Goal: Information Seeking & Learning: Learn about a topic

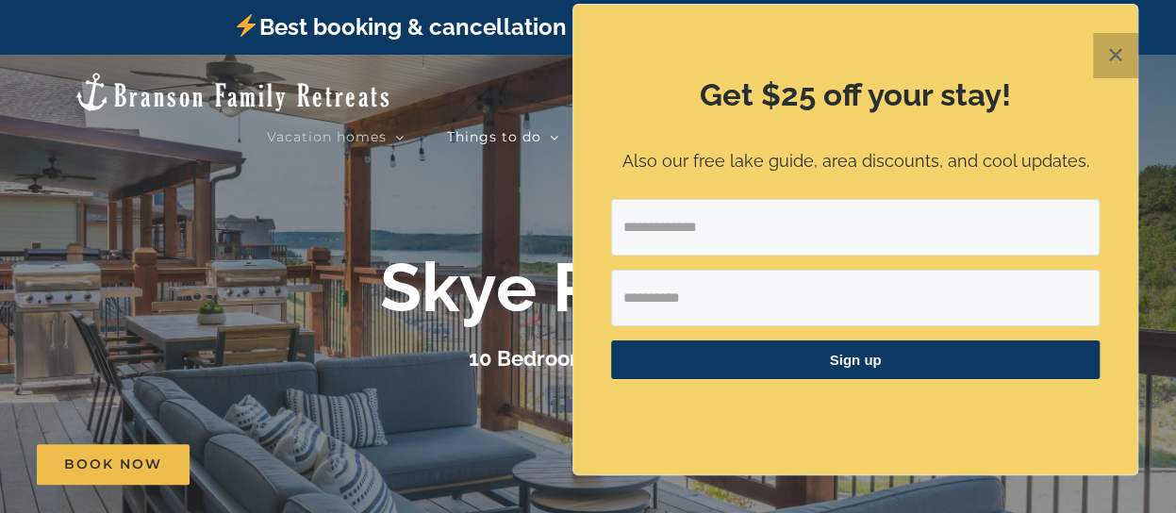
click at [1121, 65] on button "✕" at bounding box center [1115, 55] width 45 height 45
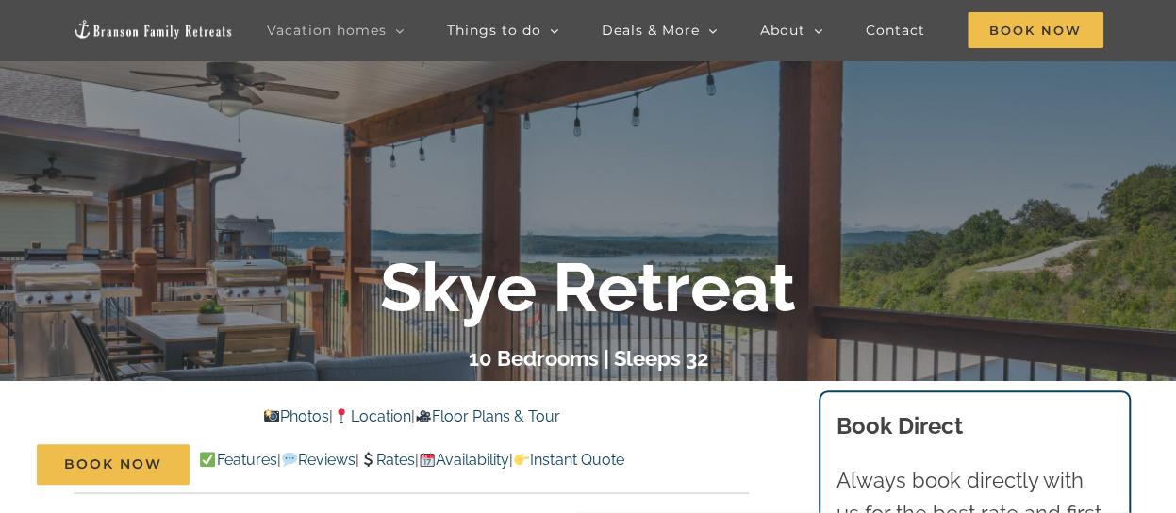
scroll to position [189, 0]
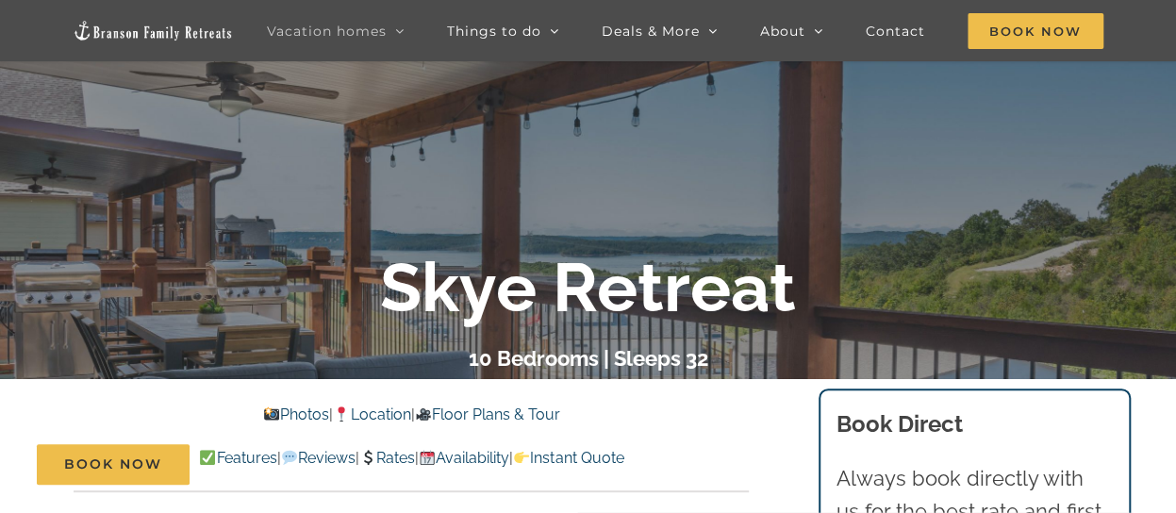
click at [281, 413] on link "Photos" at bounding box center [296, 415] width 66 height 18
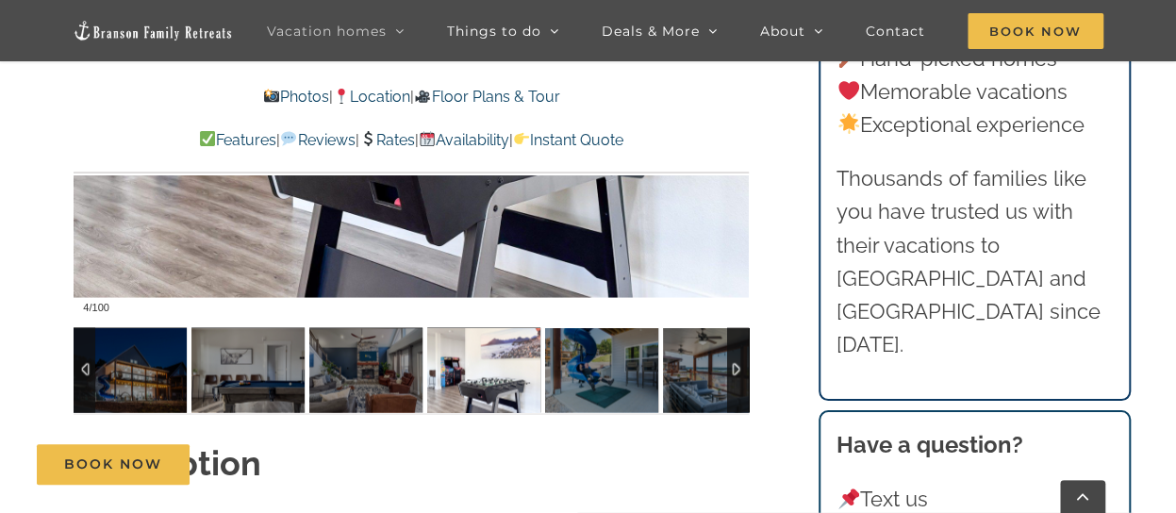
scroll to position [1592, 0]
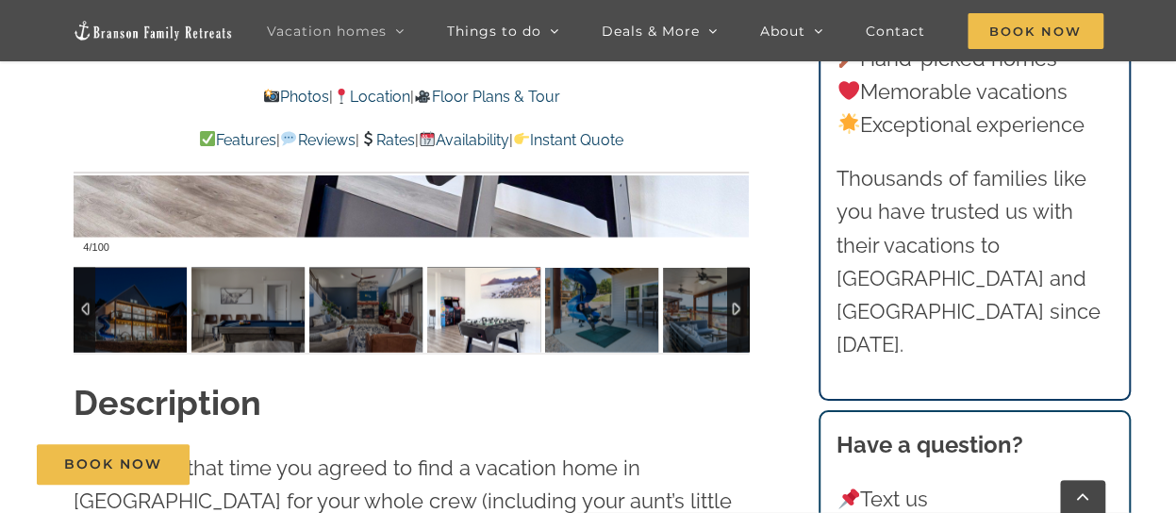
click at [89, 314] on div at bounding box center [85, 309] width 22 height 85
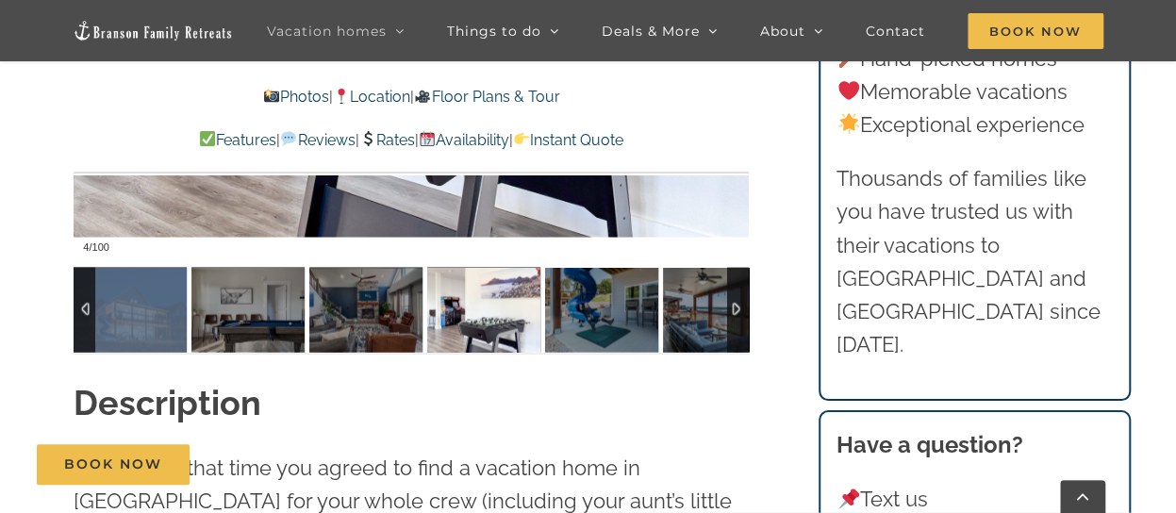
click at [89, 314] on div at bounding box center [85, 309] width 22 height 85
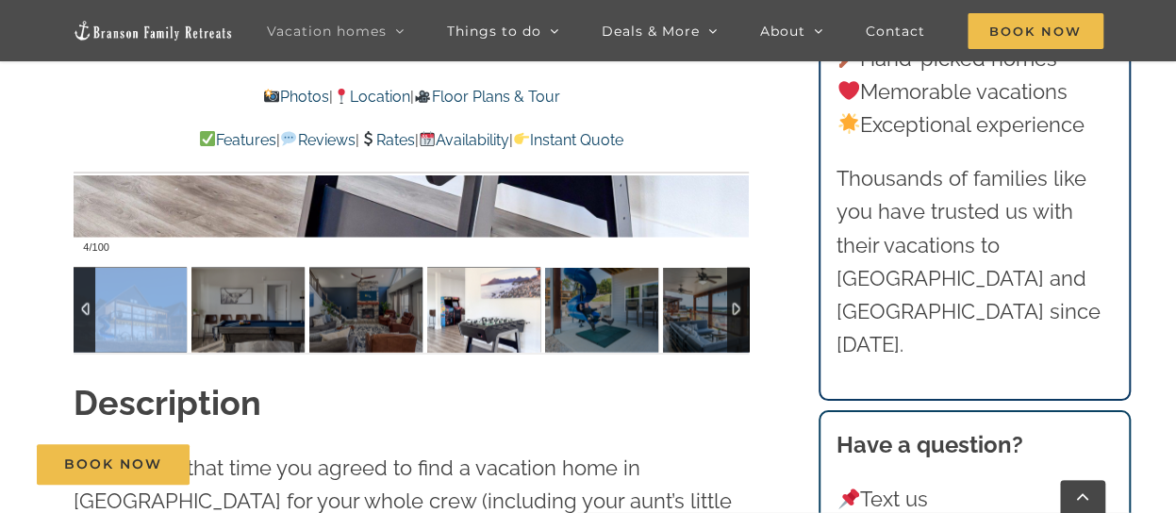
click at [115, 316] on img at bounding box center [130, 309] width 113 height 85
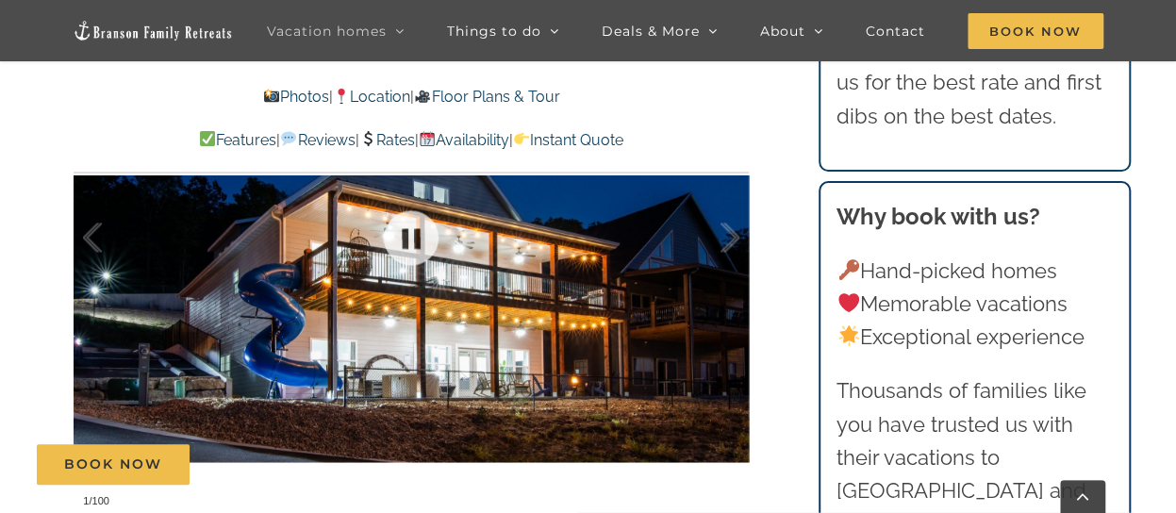
scroll to position [1309, 0]
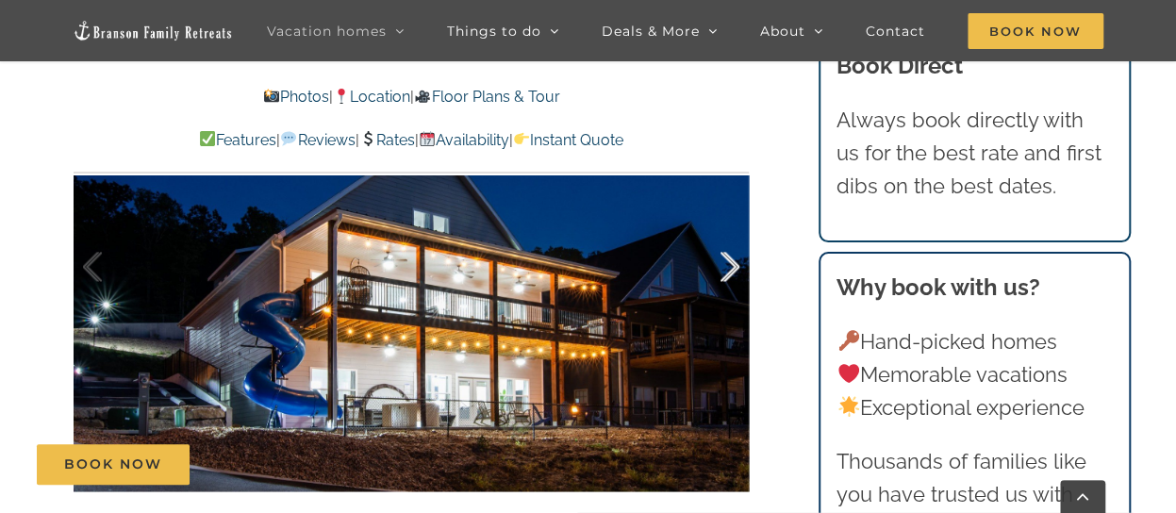
click at [728, 271] on div at bounding box center [710, 266] width 58 height 117
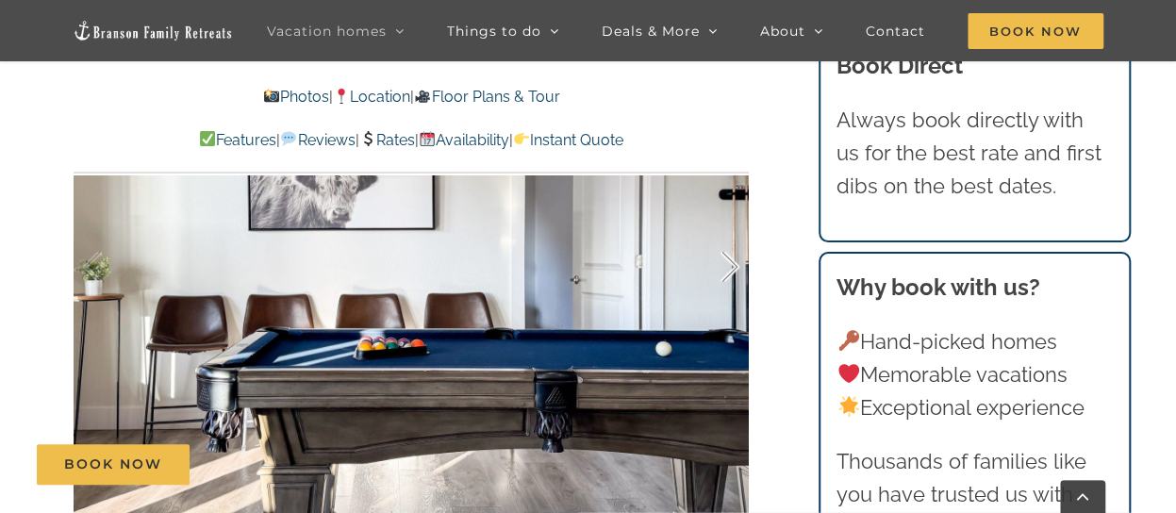
click at [730, 276] on div at bounding box center [710, 266] width 58 height 117
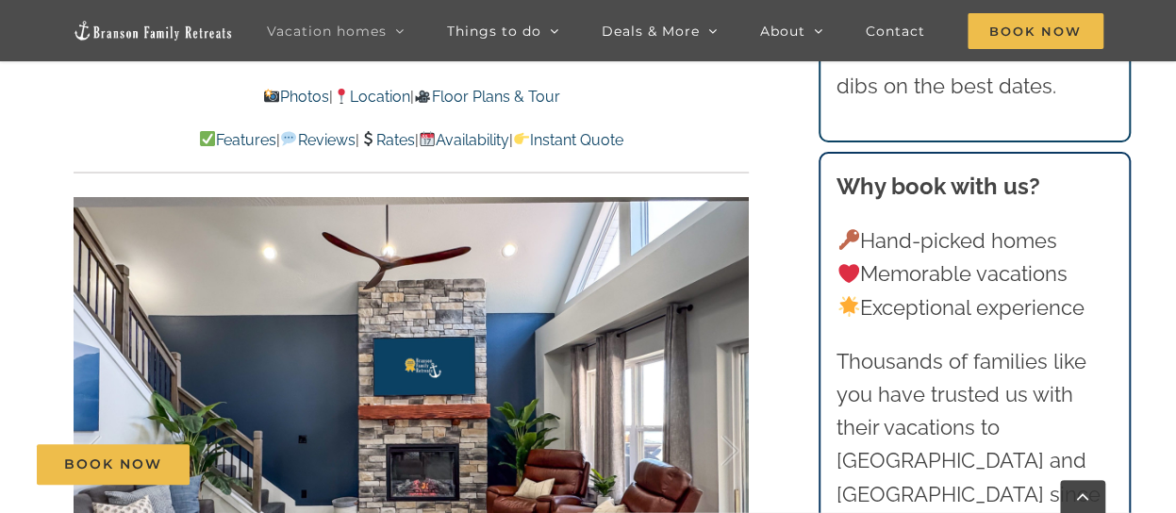
scroll to position [1215, 0]
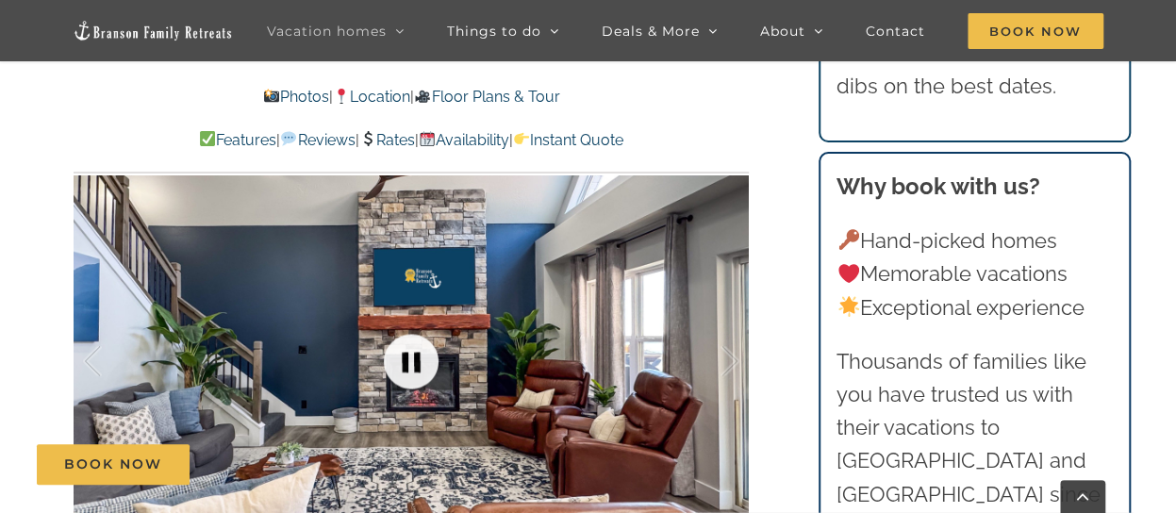
click at [417, 361] on link at bounding box center [411, 361] width 75 height 75
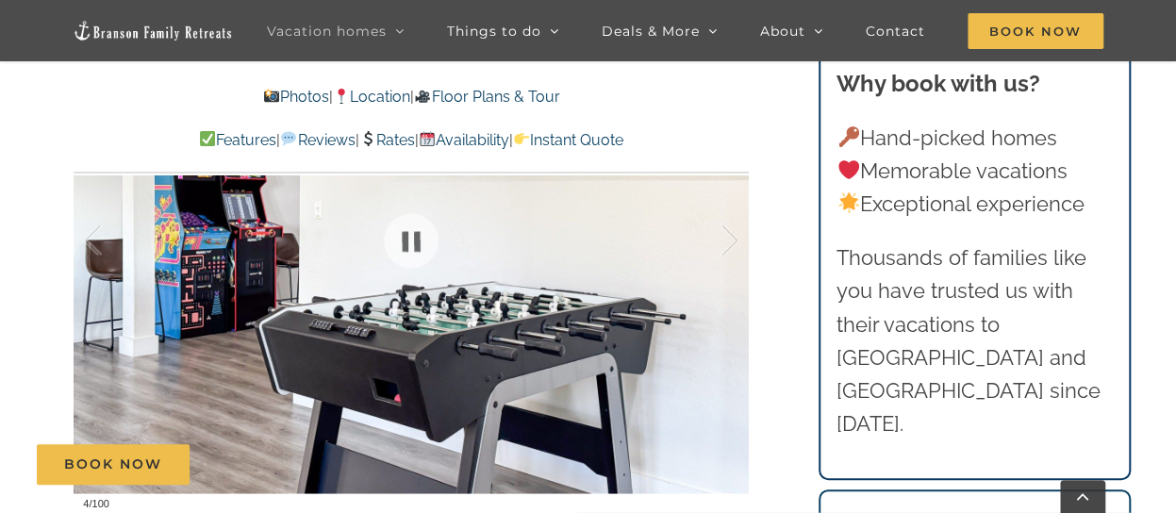
scroll to position [1309, 0]
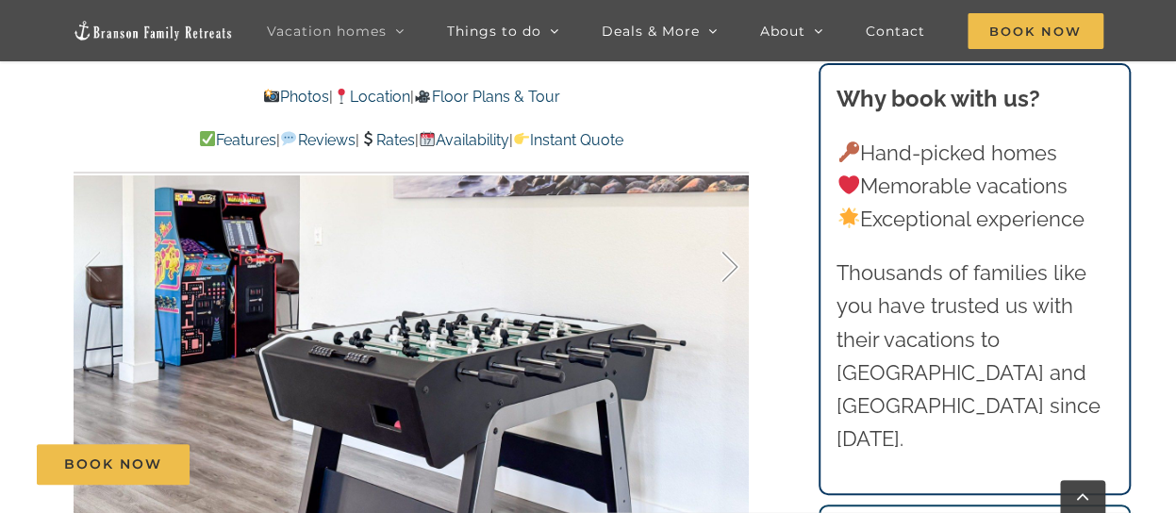
click at [734, 271] on div at bounding box center [710, 266] width 58 height 117
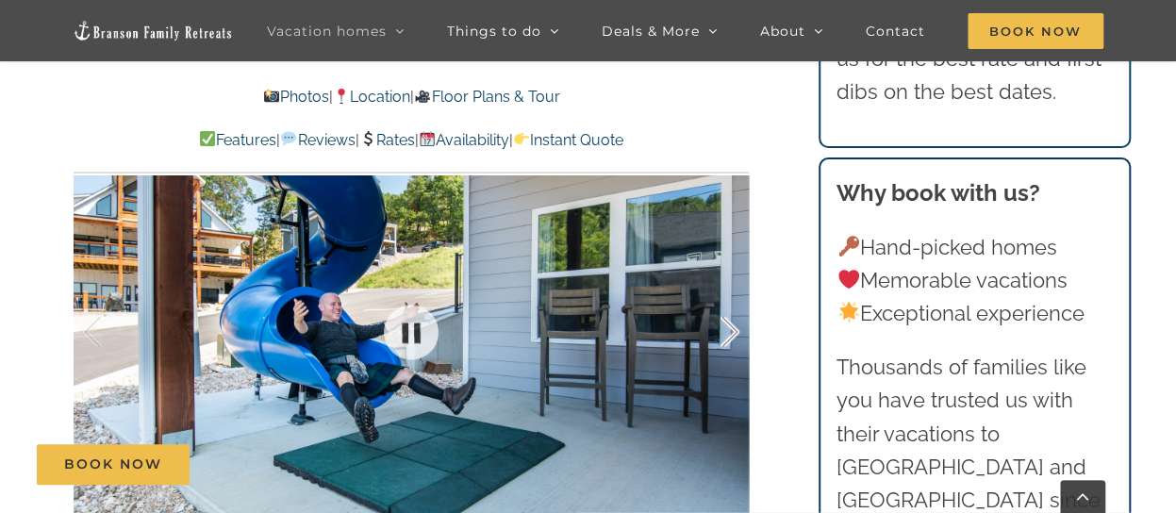
scroll to position [1215, 0]
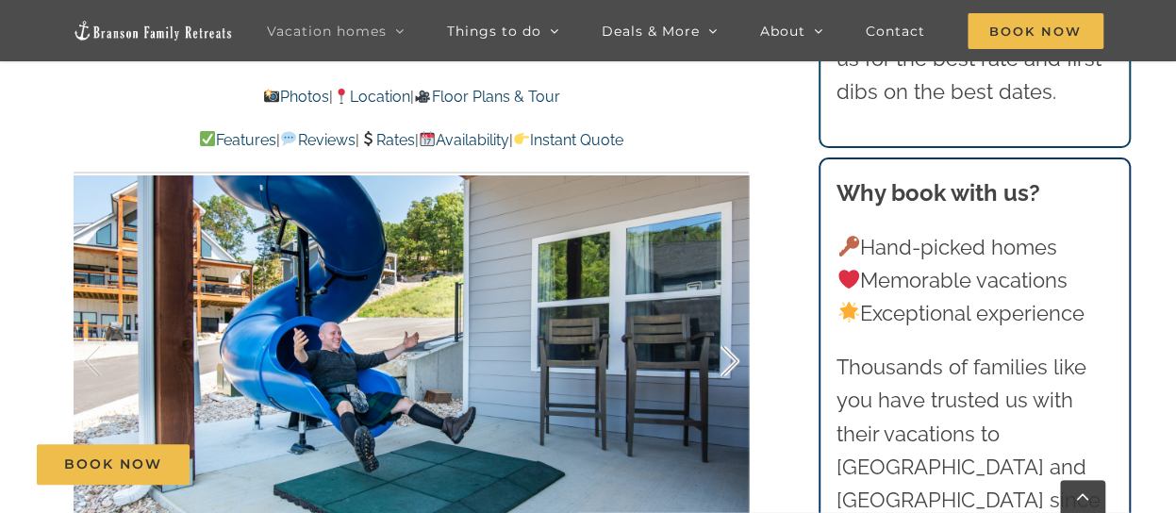
click at [729, 358] on div at bounding box center [710, 361] width 58 height 117
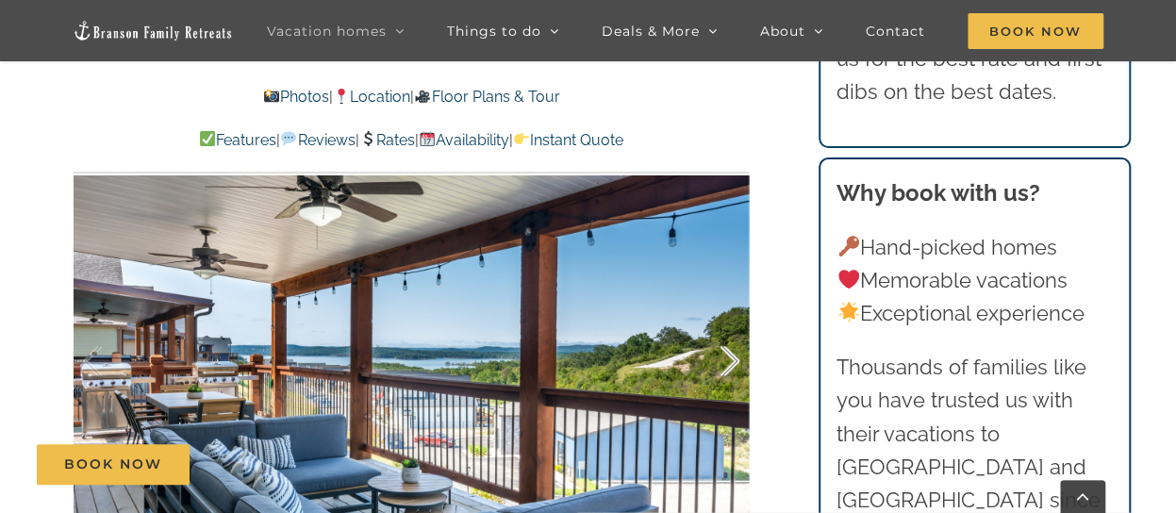
click at [734, 367] on div at bounding box center [710, 361] width 58 height 117
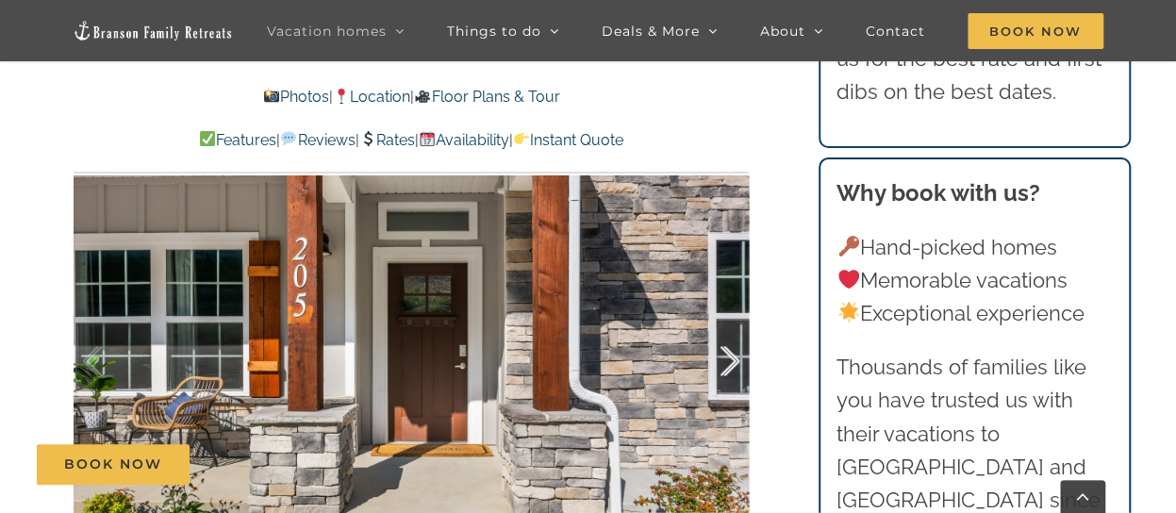
click at [734, 367] on div at bounding box center [710, 361] width 58 height 117
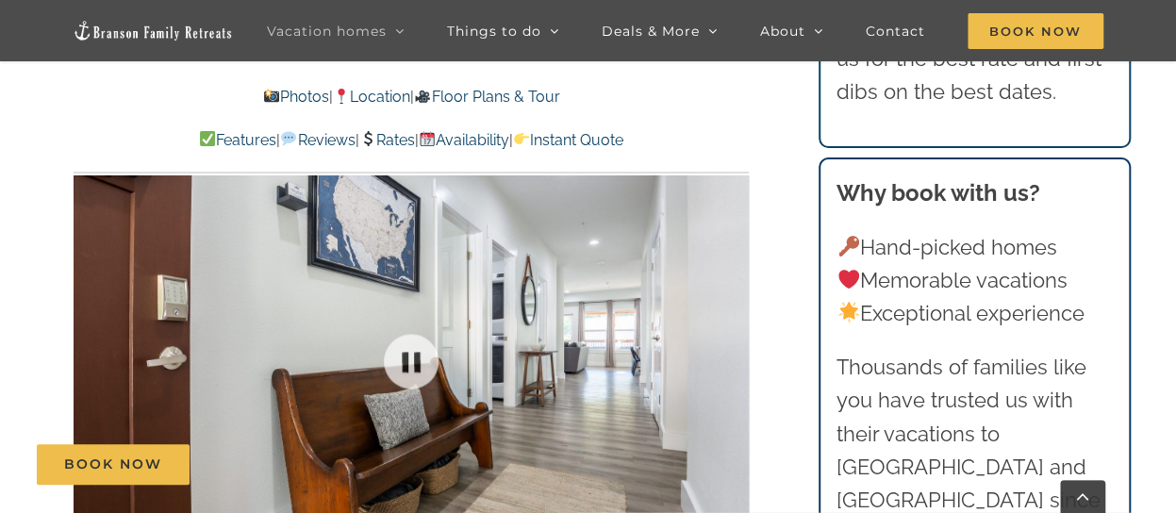
click at [734, 367] on div at bounding box center [411, 360] width 675 height 555
click at [734, 364] on div at bounding box center [411, 360] width 675 height 555
click at [734, 364] on div at bounding box center [710, 361] width 58 height 117
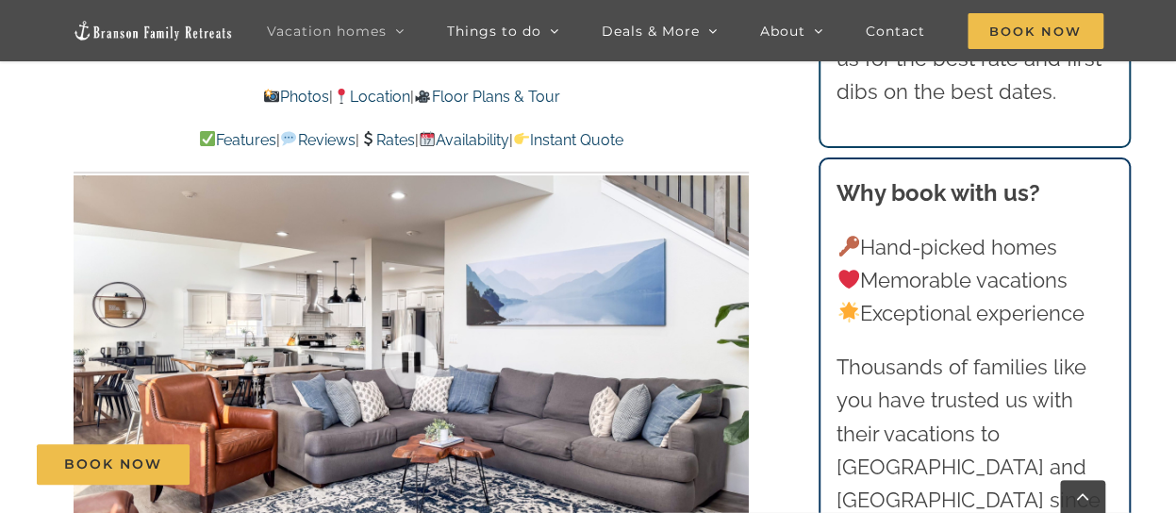
click at [734, 364] on div at bounding box center [411, 360] width 675 height 555
click at [735, 359] on div at bounding box center [710, 361] width 58 height 117
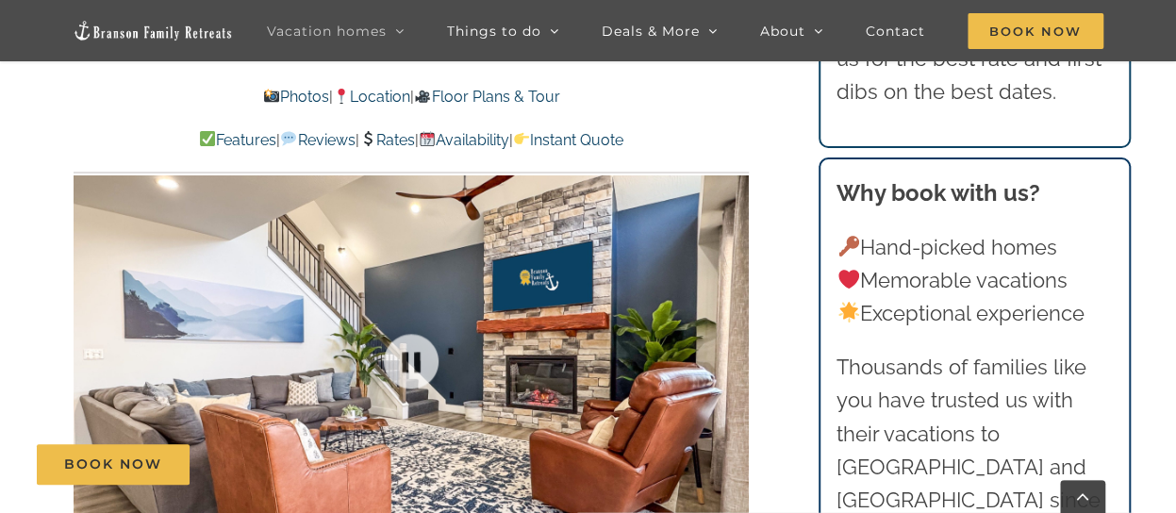
click at [735, 359] on div at bounding box center [411, 360] width 675 height 555
click at [730, 361] on div at bounding box center [710, 361] width 58 height 117
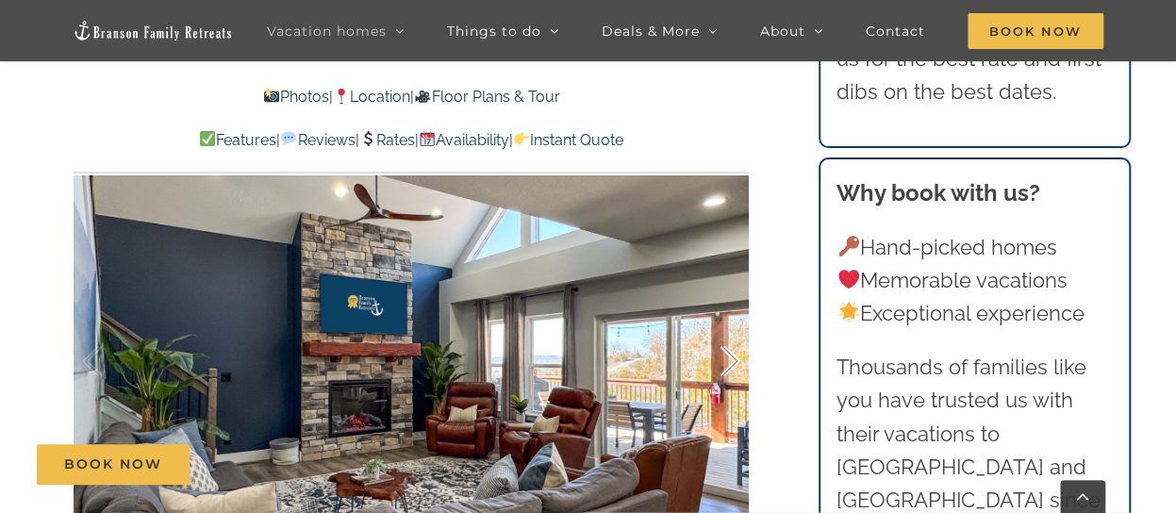
click at [730, 361] on div at bounding box center [710, 361] width 58 height 117
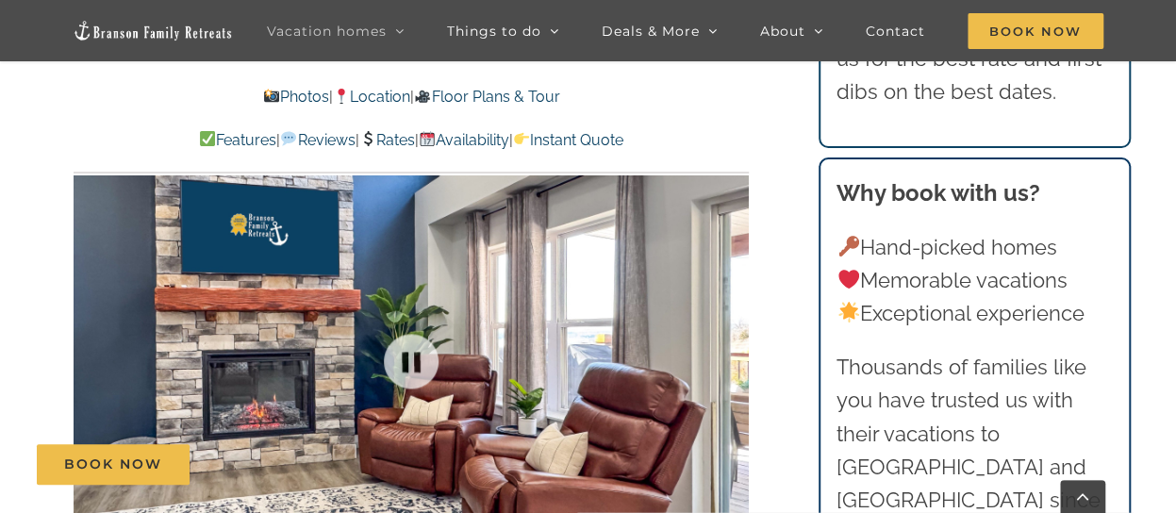
click at [730, 361] on div at bounding box center [411, 360] width 675 height 555
click at [730, 361] on div at bounding box center [710, 361] width 58 height 117
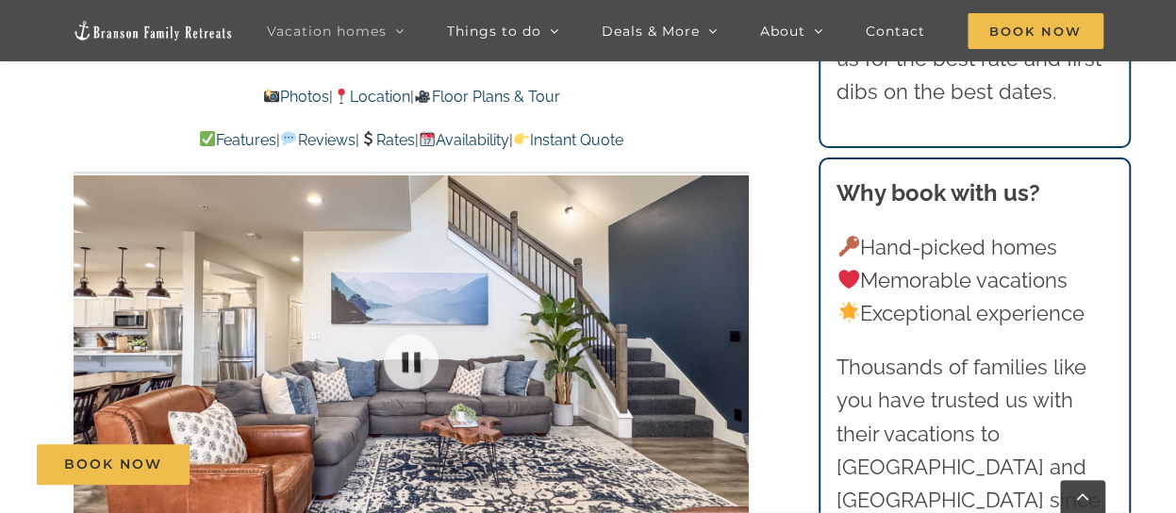
click at [730, 361] on div at bounding box center [411, 360] width 675 height 555
click at [730, 361] on div at bounding box center [710, 361] width 58 height 117
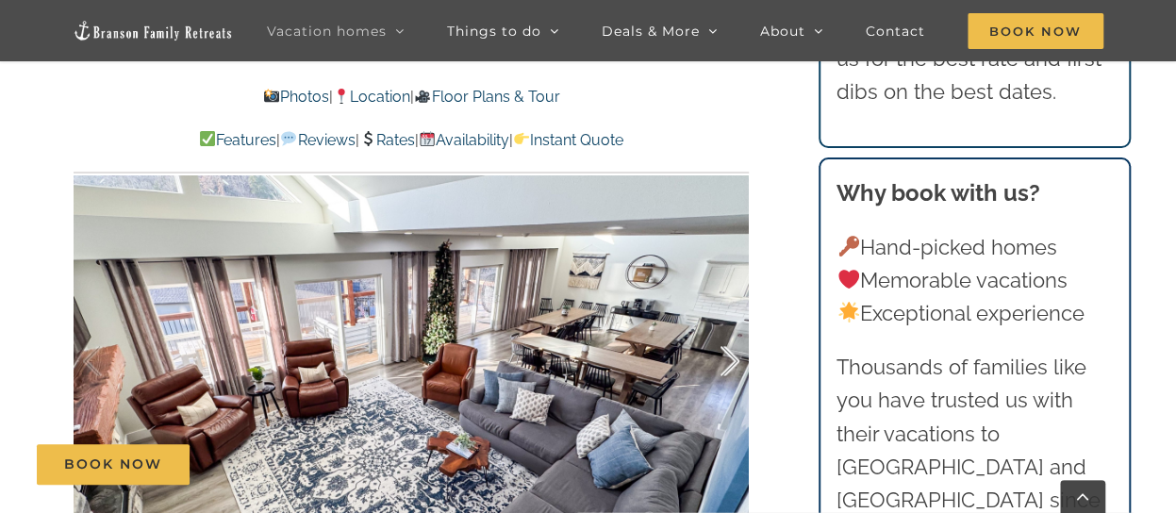
click at [726, 364] on div at bounding box center [710, 361] width 58 height 117
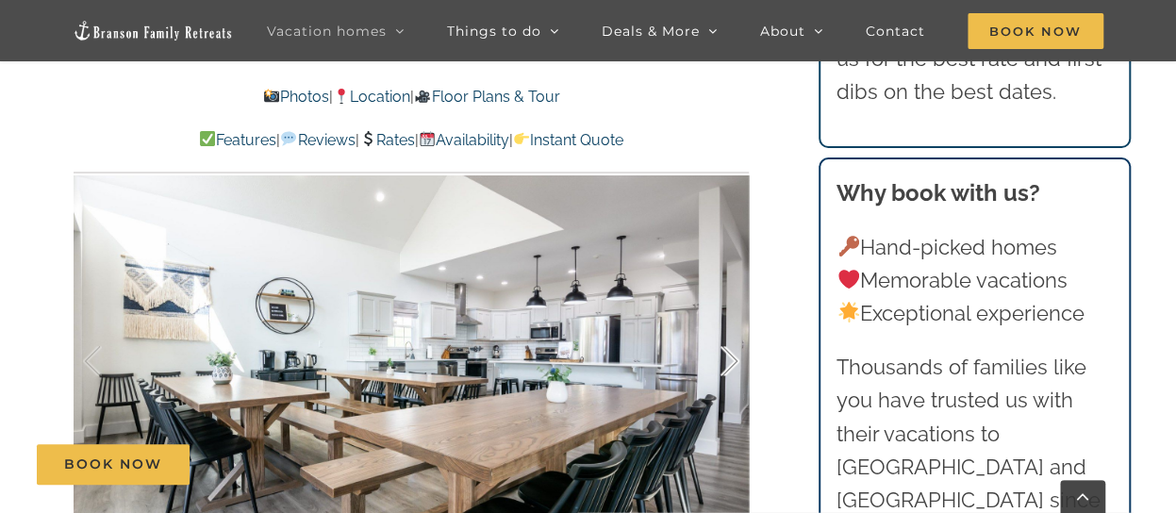
click at [723, 373] on div at bounding box center [710, 361] width 58 height 117
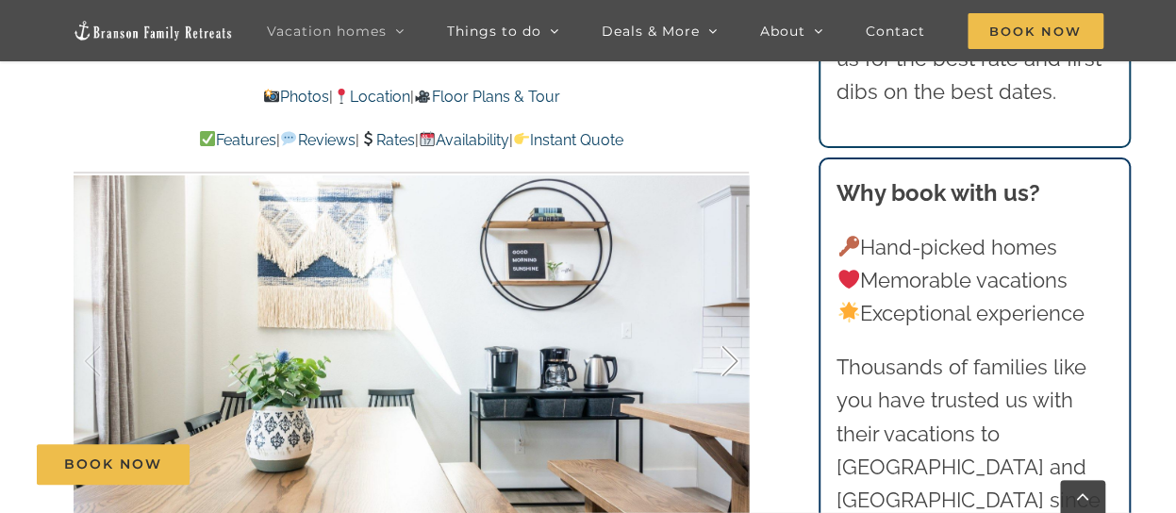
click at [723, 373] on div at bounding box center [710, 361] width 58 height 117
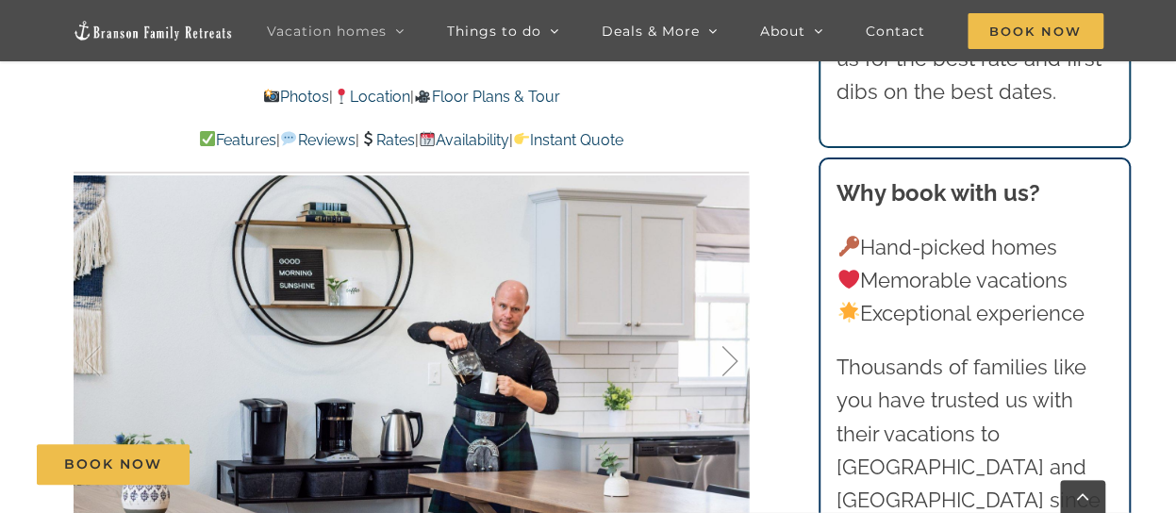
click at [729, 363] on div at bounding box center [710, 361] width 58 height 117
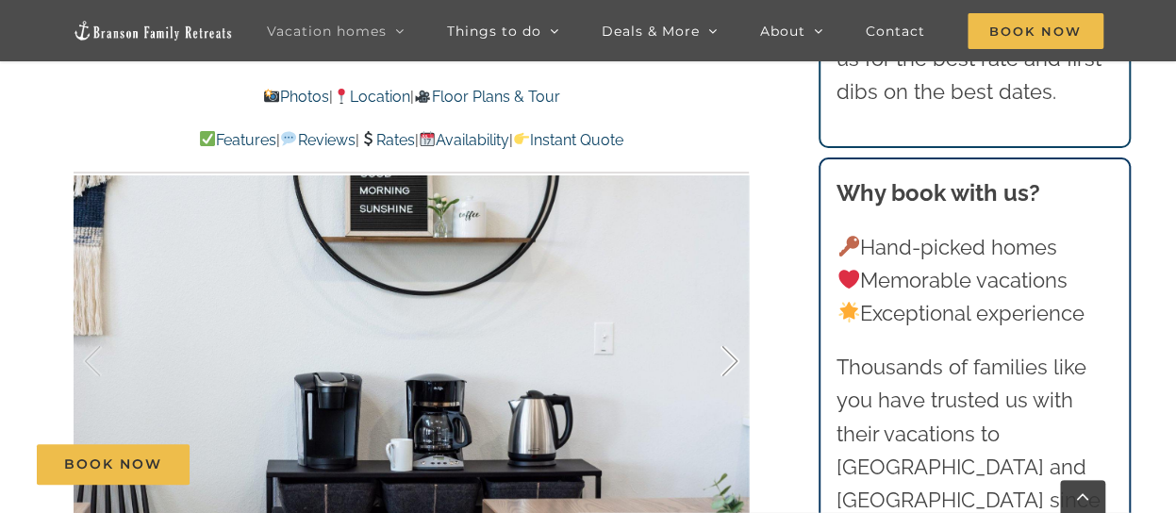
click at [730, 365] on div at bounding box center [710, 361] width 58 height 117
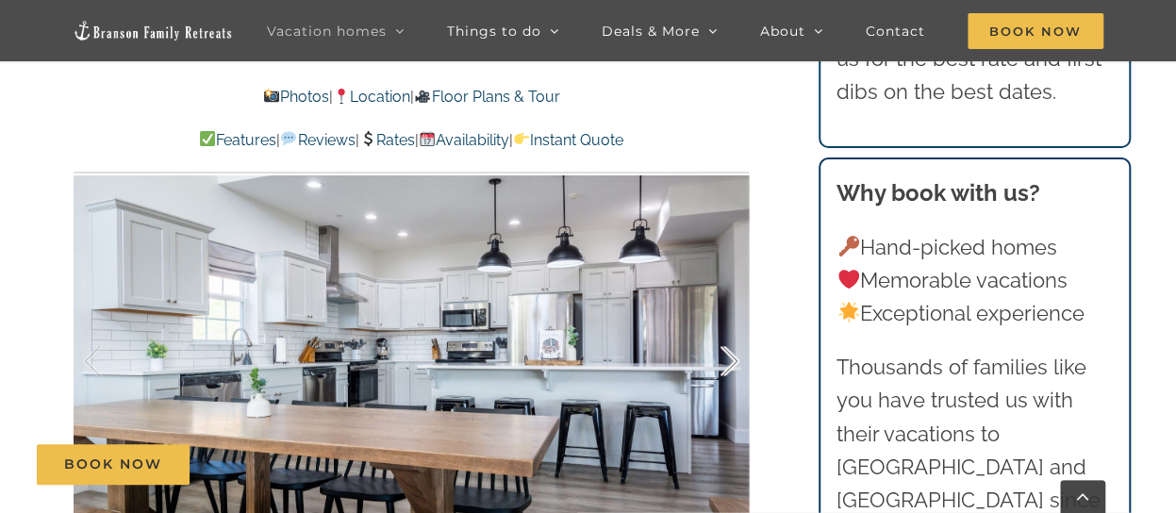
click at [730, 365] on div at bounding box center [710, 361] width 58 height 117
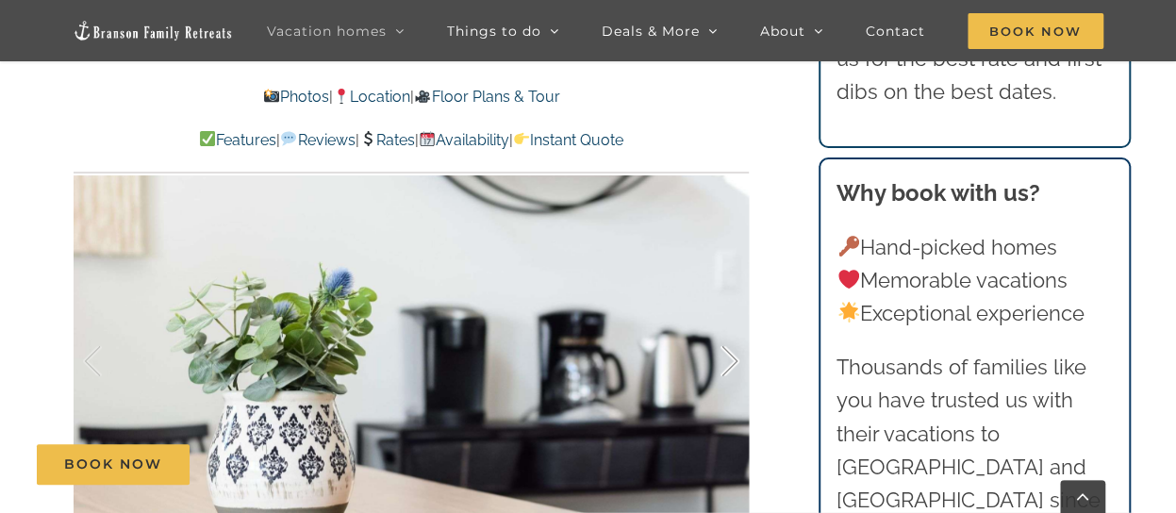
click at [730, 365] on div at bounding box center [710, 361] width 58 height 117
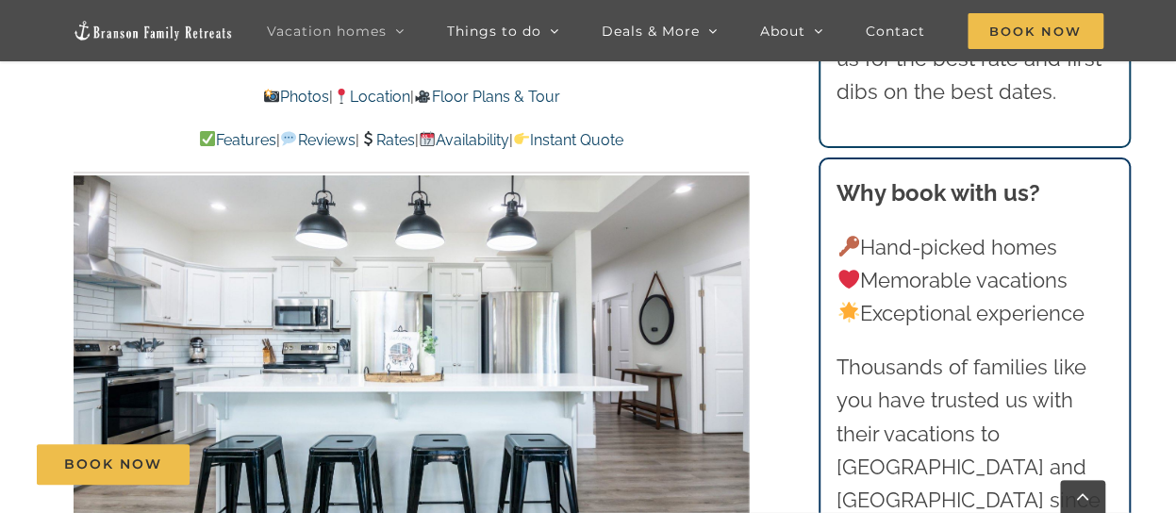
click at [730, 365] on div at bounding box center [411, 360] width 675 height 555
click at [730, 365] on div at bounding box center [710, 361] width 58 height 117
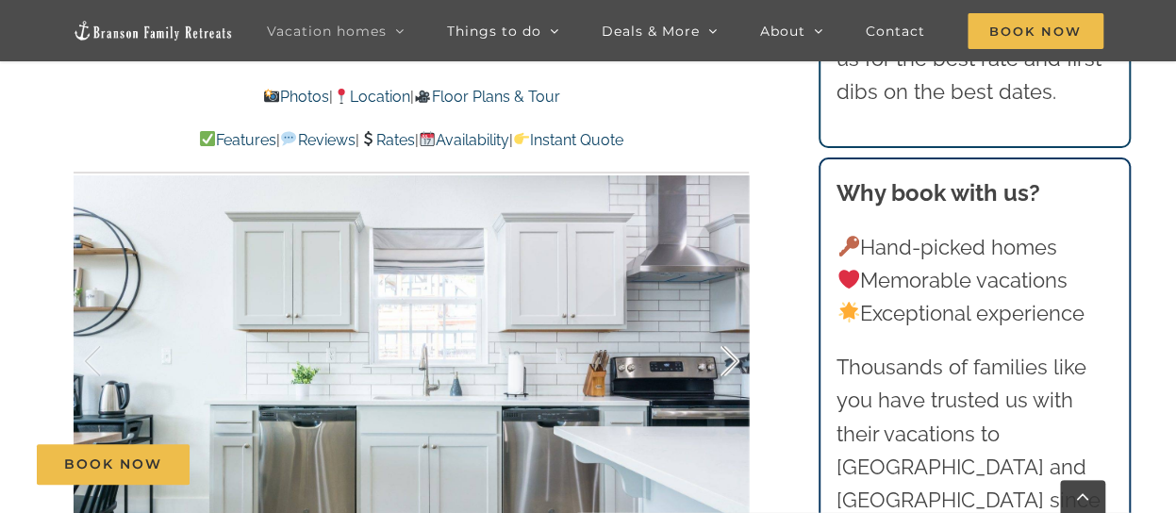
click at [730, 363] on div at bounding box center [710, 361] width 58 height 117
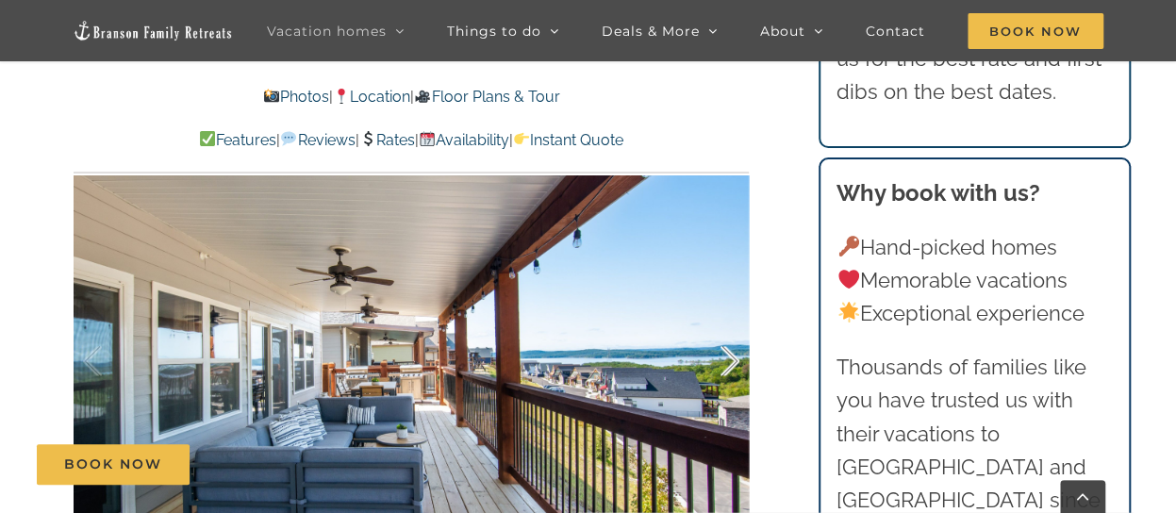
click at [730, 363] on div at bounding box center [710, 361] width 58 height 117
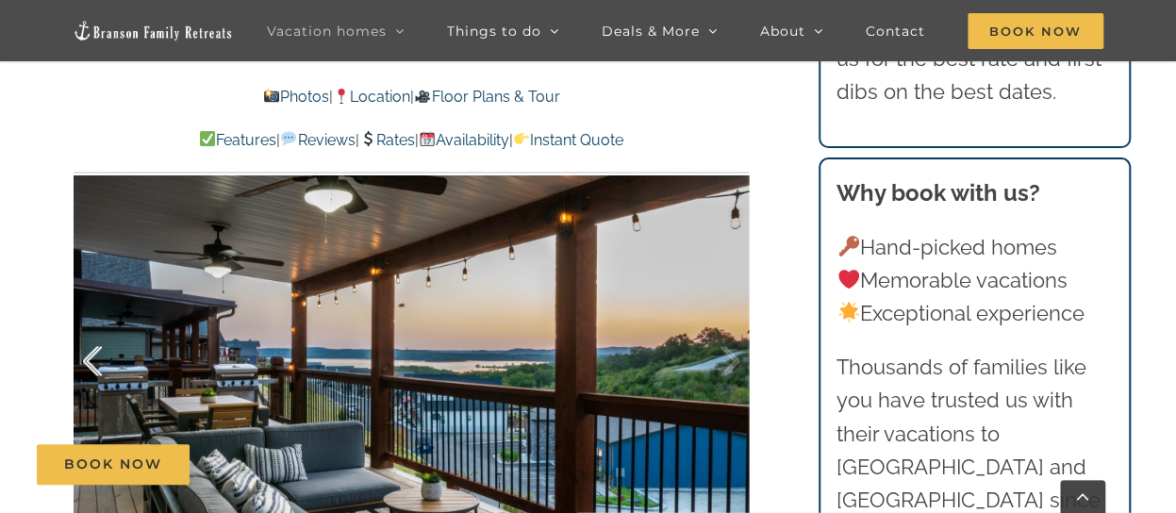
click at [101, 353] on div at bounding box center [112, 361] width 58 height 117
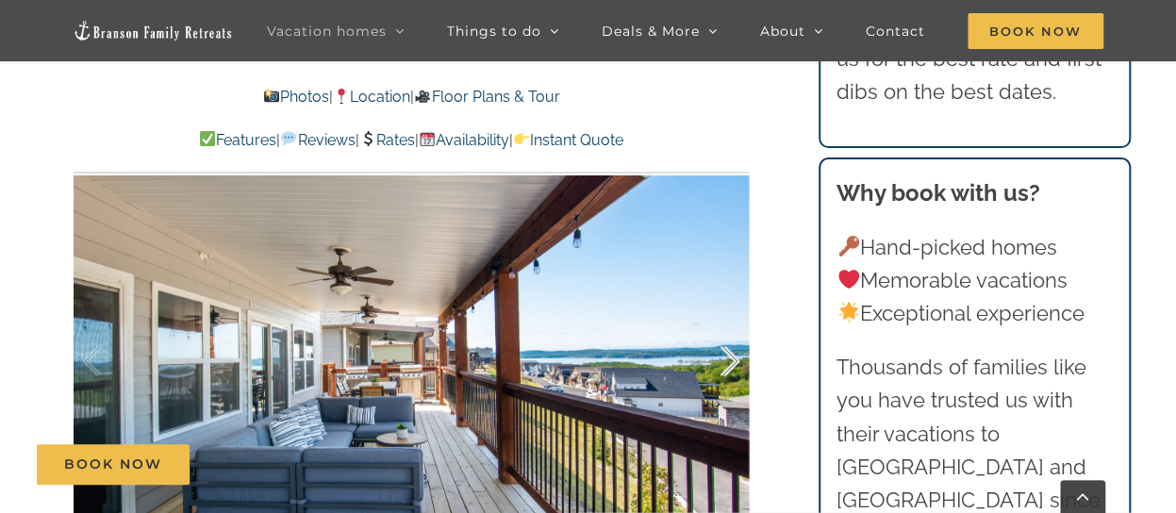
click at [732, 365] on div at bounding box center [710, 361] width 58 height 117
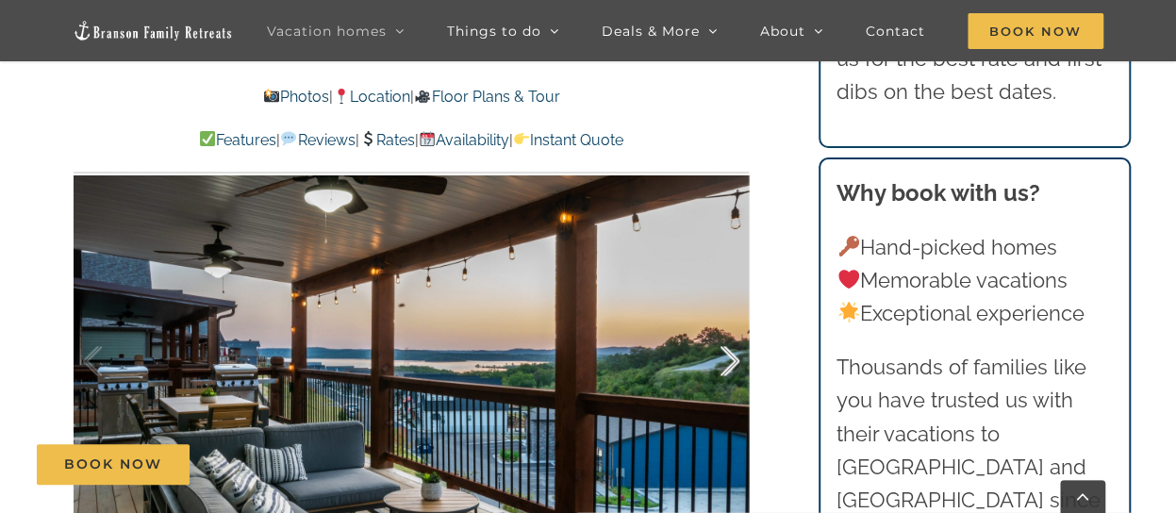
click at [732, 365] on div at bounding box center [710, 361] width 58 height 117
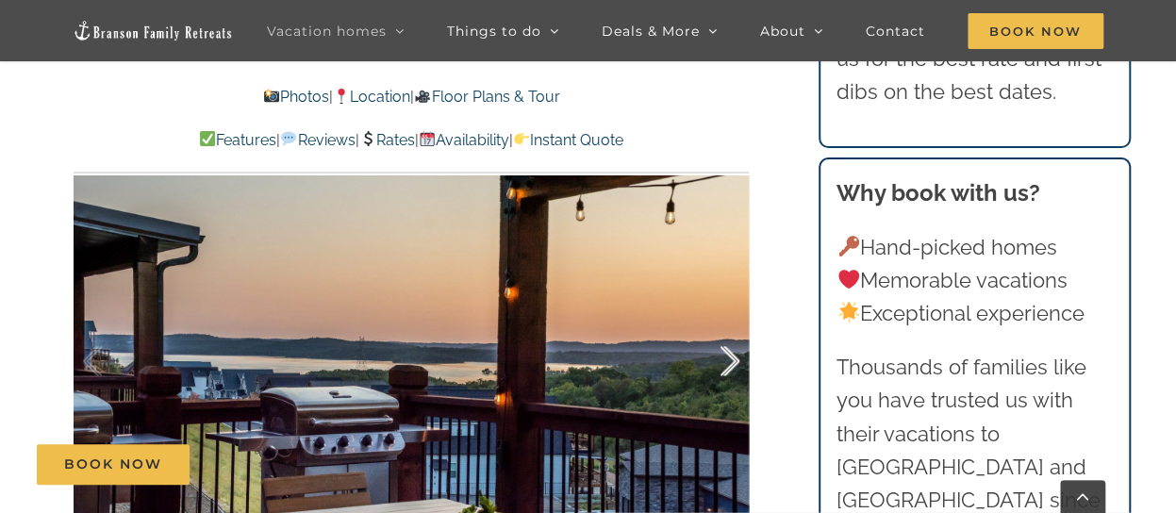
click at [732, 365] on div at bounding box center [710, 361] width 58 height 117
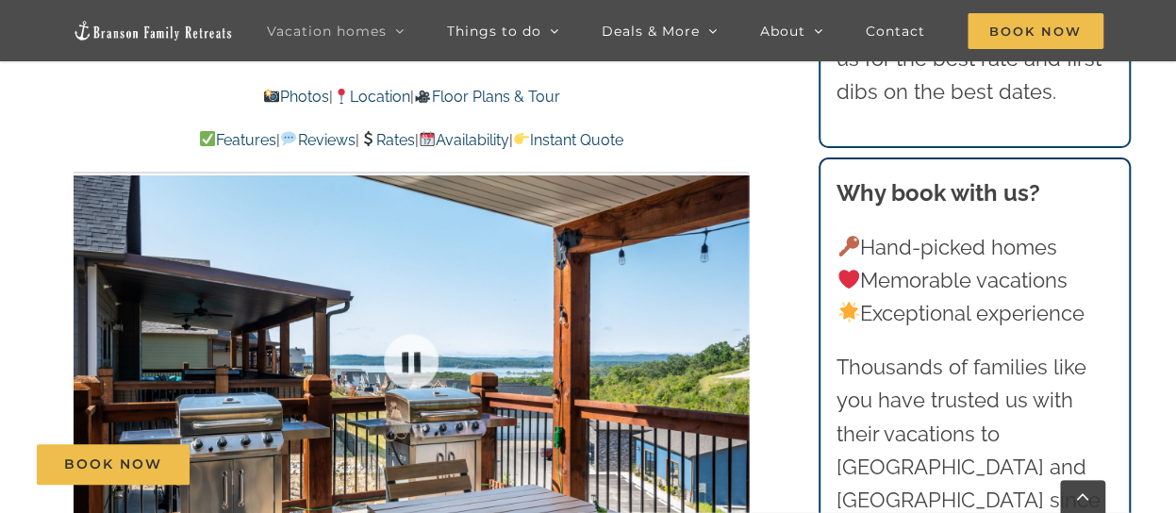
click at [732, 365] on div at bounding box center [411, 360] width 675 height 555
click at [732, 358] on div at bounding box center [710, 361] width 58 height 117
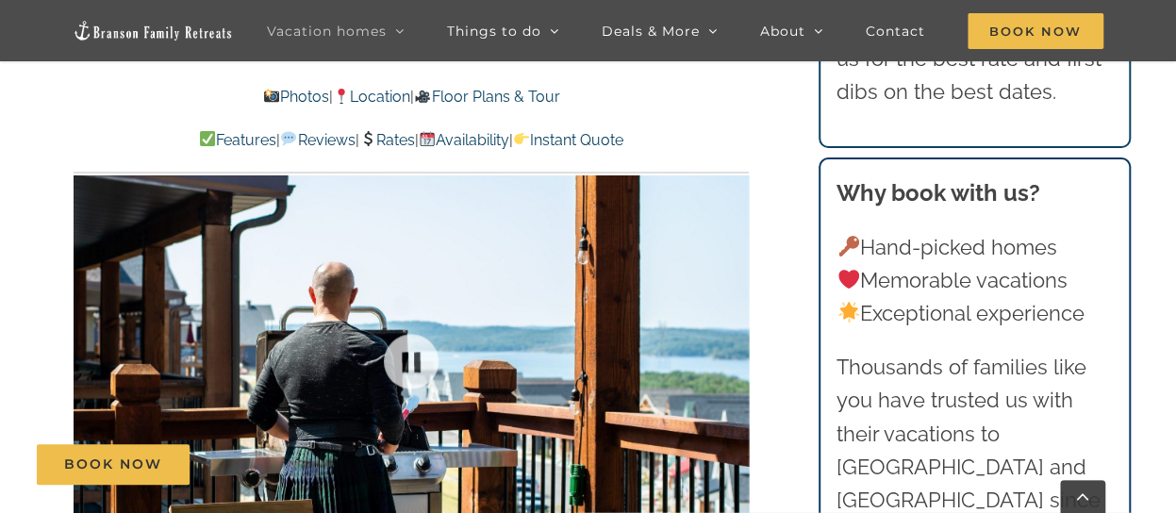
click at [728, 364] on div at bounding box center [411, 360] width 675 height 555
click at [738, 364] on div at bounding box center [710, 361] width 58 height 117
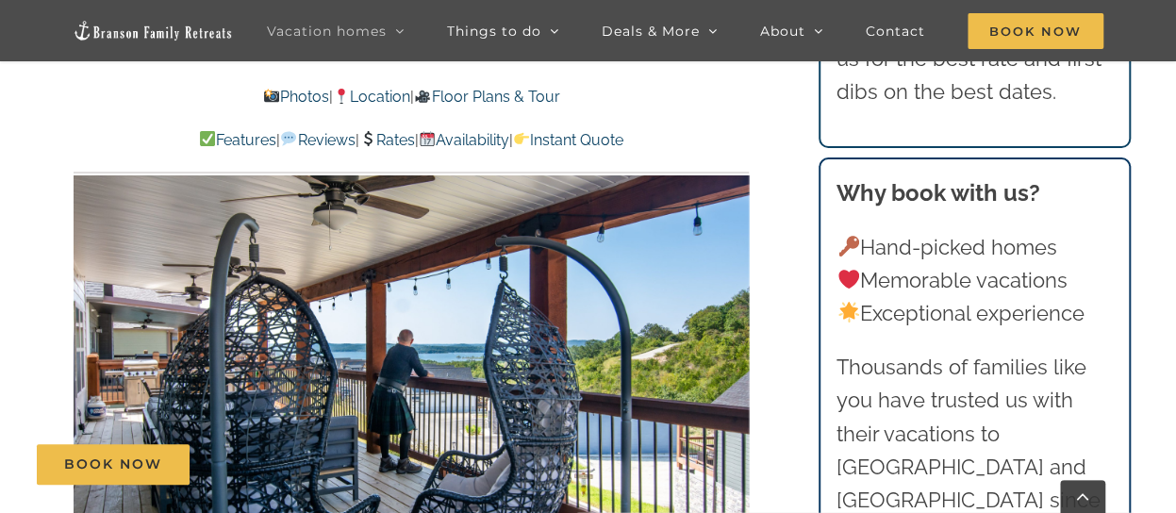
click at [738, 364] on div at bounding box center [767, 361] width 58 height 117
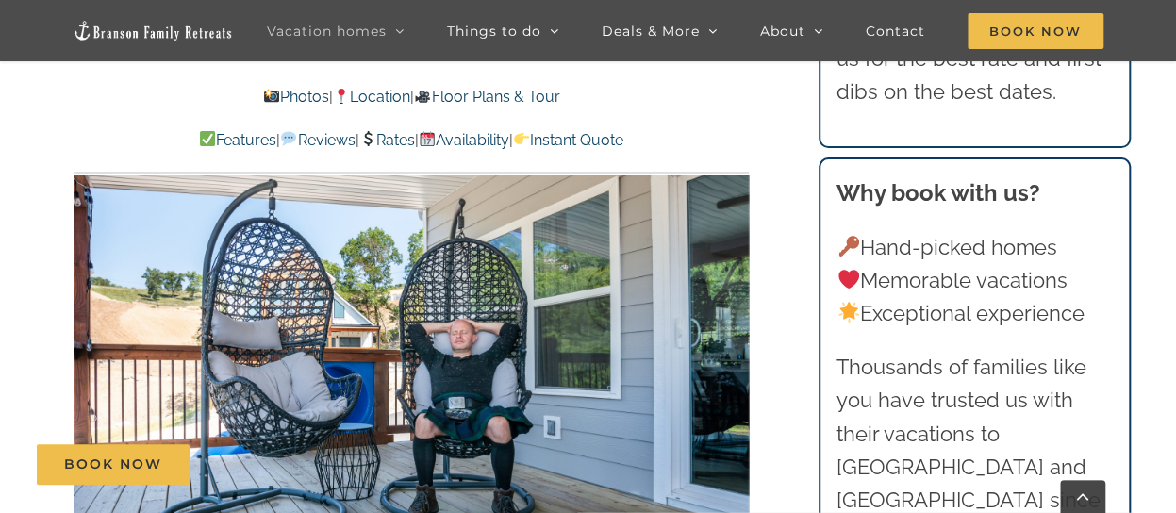
click at [738, 364] on div at bounding box center [767, 361] width 58 height 117
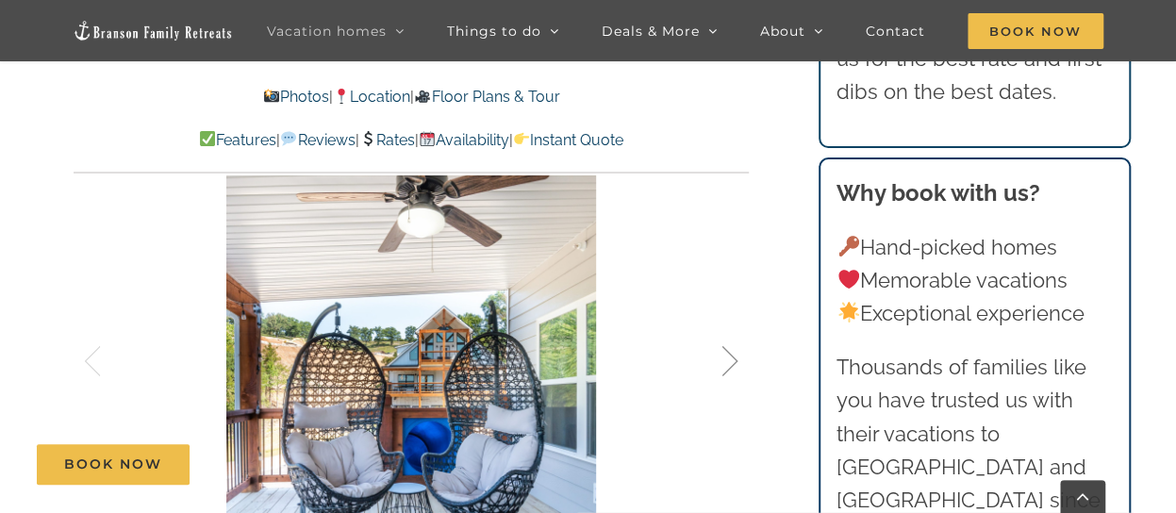
click at [738, 364] on div at bounding box center [710, 361] width 58 height 117
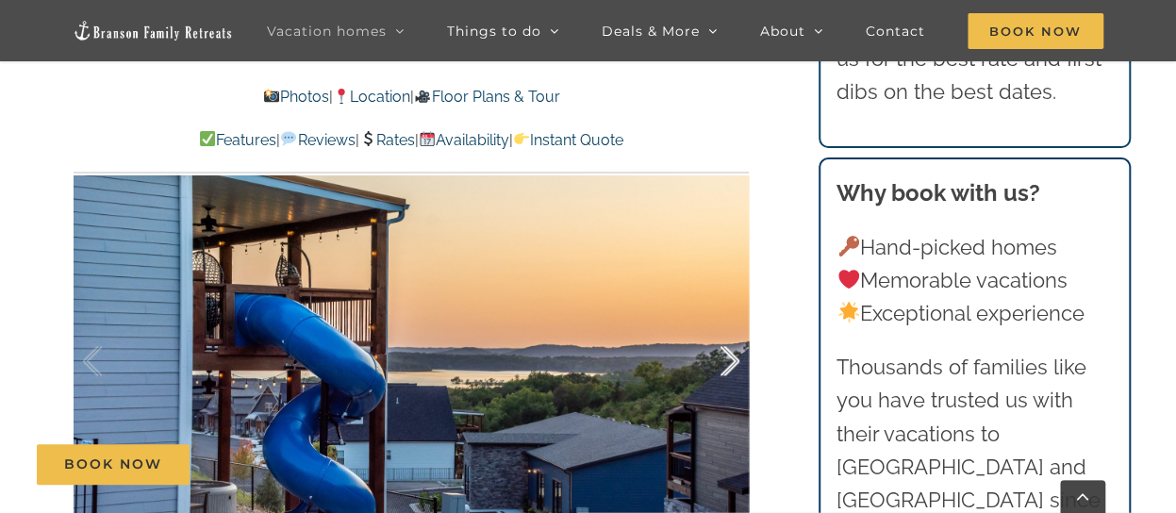
click at [738, 364] on div at bounding box center [710, 361] width 58 height 117
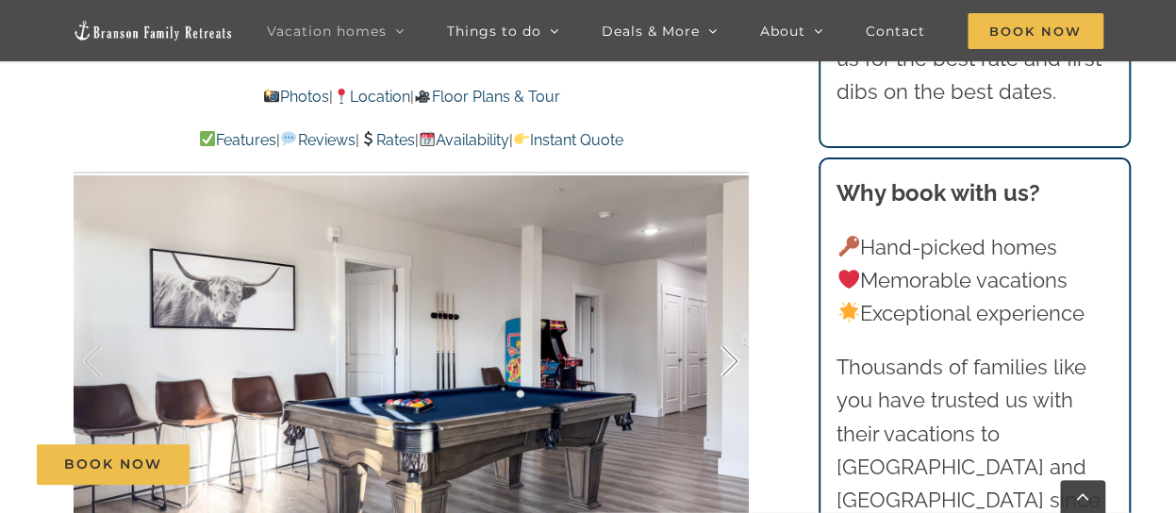
click at [738, 364] on div at bounding box center [710, 361] width 58 height 117
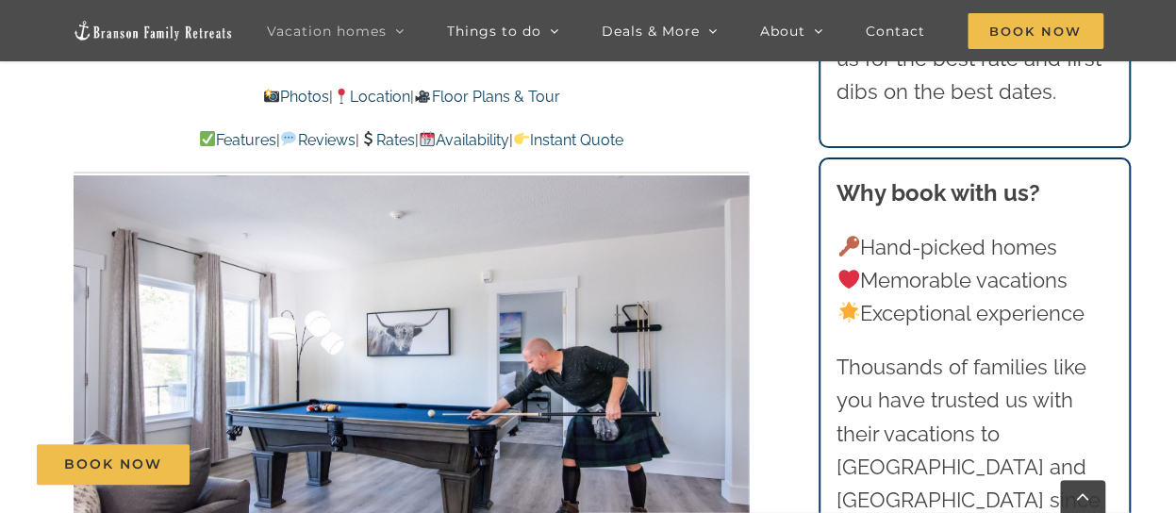
click at [738, 364] on div at bounding box center [767, 361] width 58 height 117
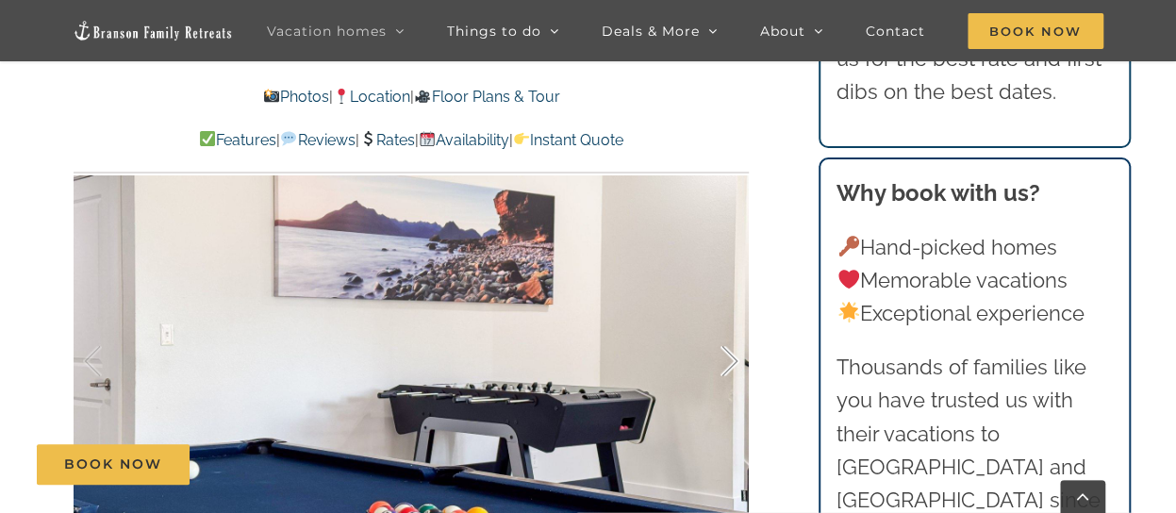
click at [738, 364] on div at bounding box center [710, 361] width 58 height 117
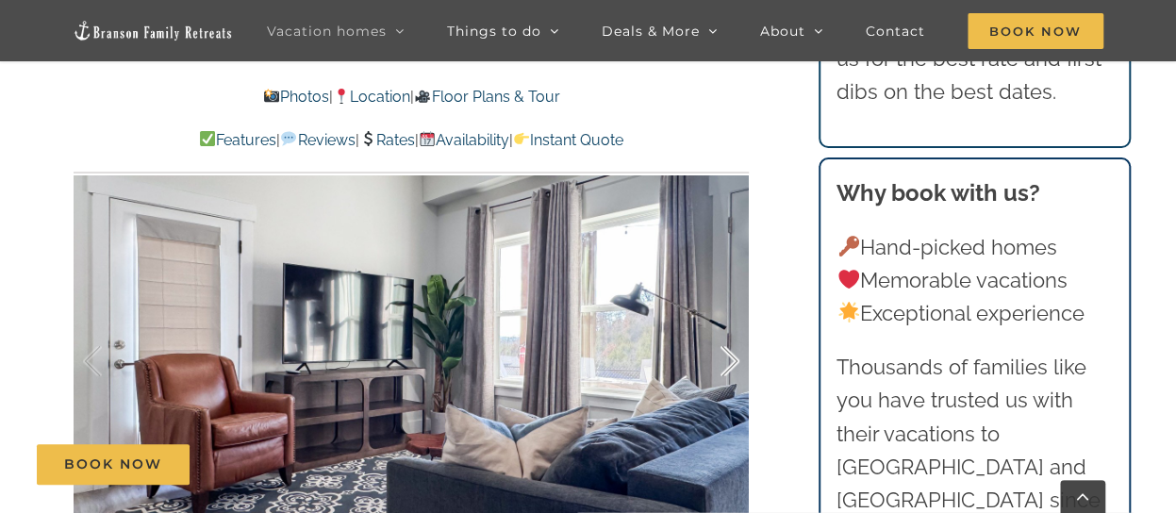
click at [738, 364] on div at bounding box center [710, 361] width 58 height 117
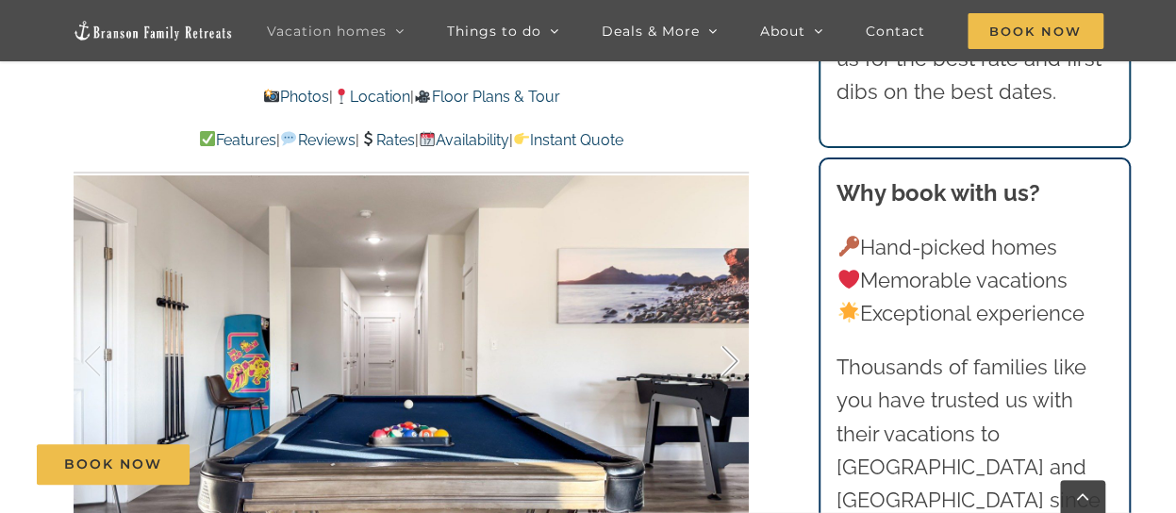
click at [738, 364] on div at bounding box center [710, 361] width 58 height 117
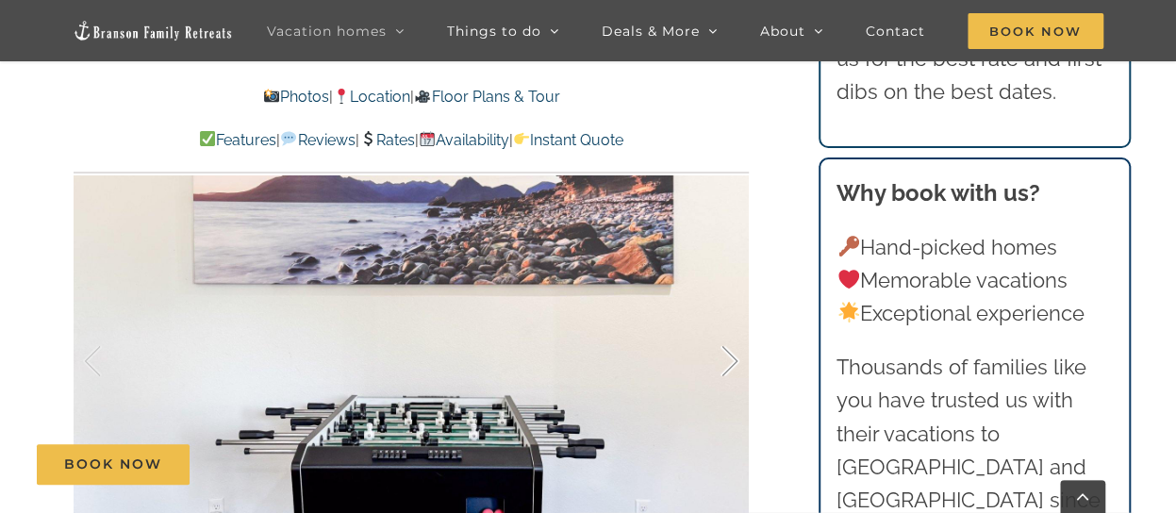
click at [738, 364] on div at bounding box center [710, 361] width 58 height 117
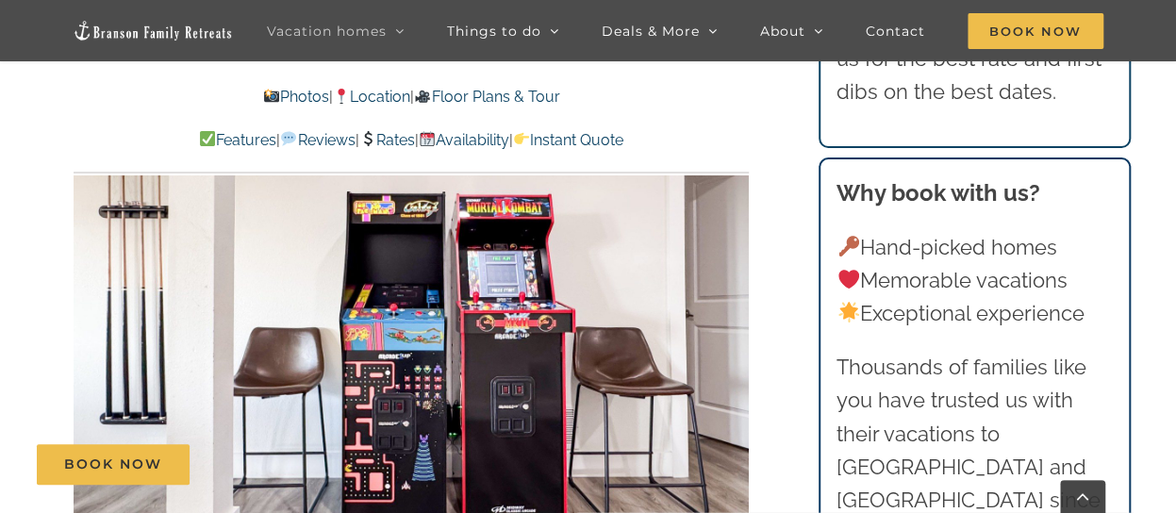
click at [738, 364] on div at bounding box center [767, 361] width 58 height 117
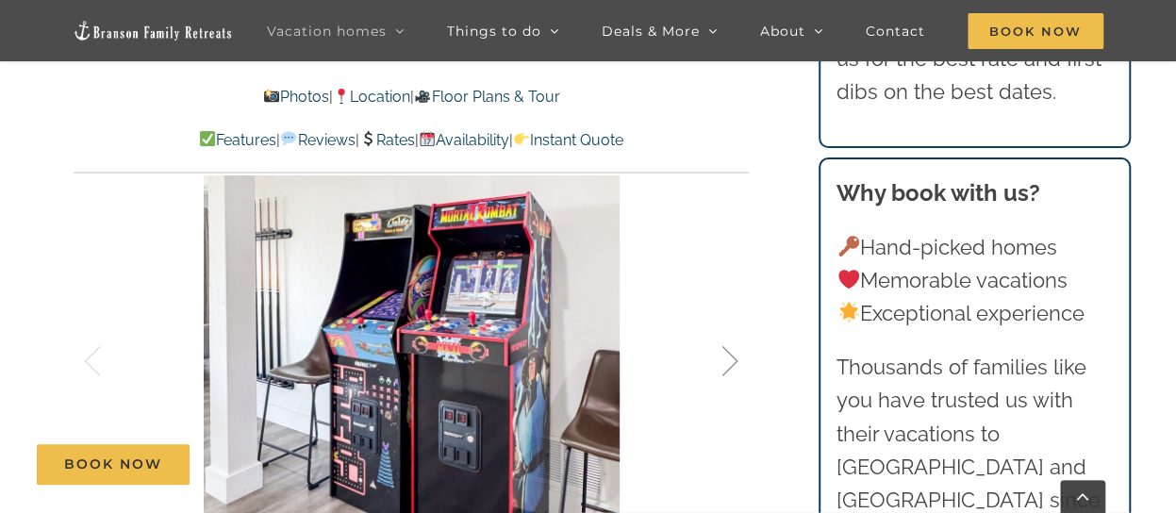
click at [738, 364] on div at bounding box center [710, 361] width 58 height 117
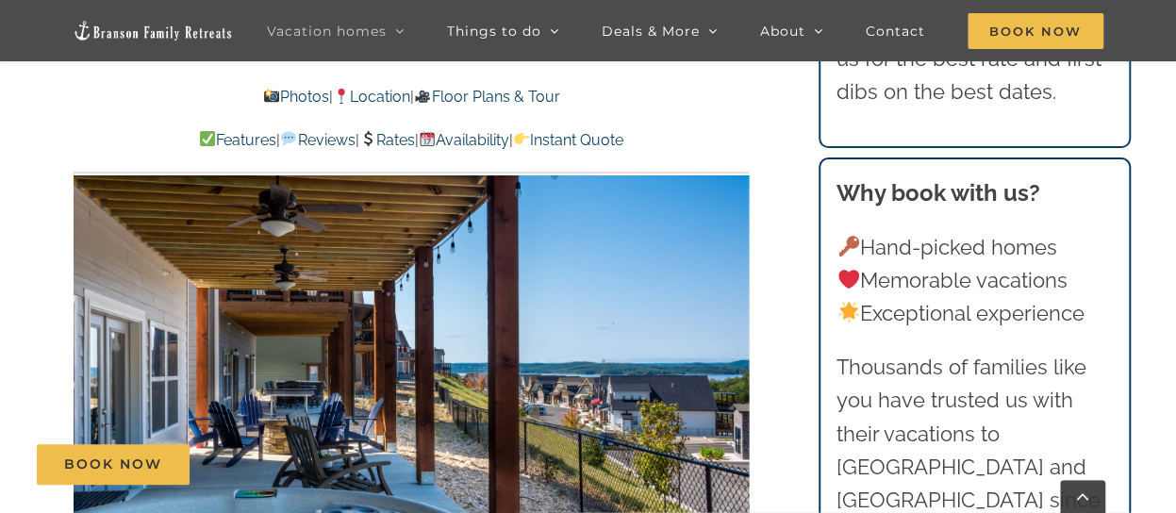
click at [738, 364] on div at bounding box center [767, 361] width 58 height 117
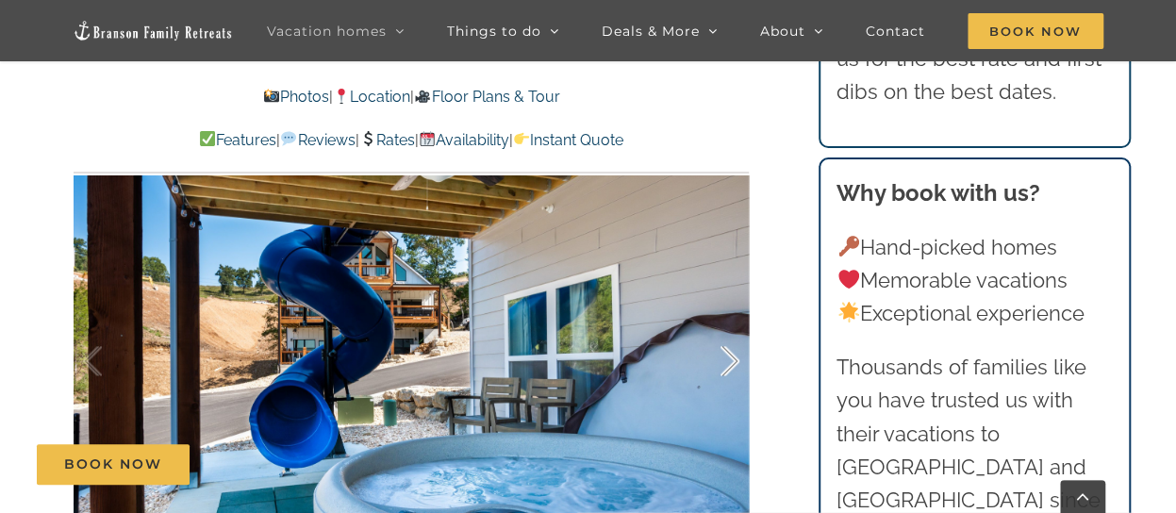
click at [730, 367] on div at bounding box center [710, 361] width 58 height 117
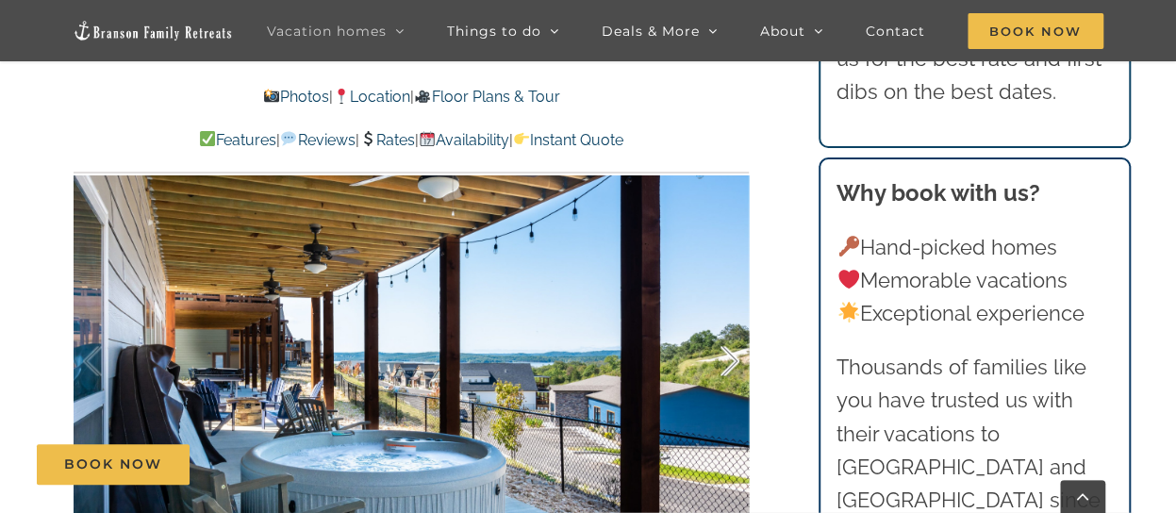
click at [730, 367] on div at bounding box center [710, 361] width 58 height 117
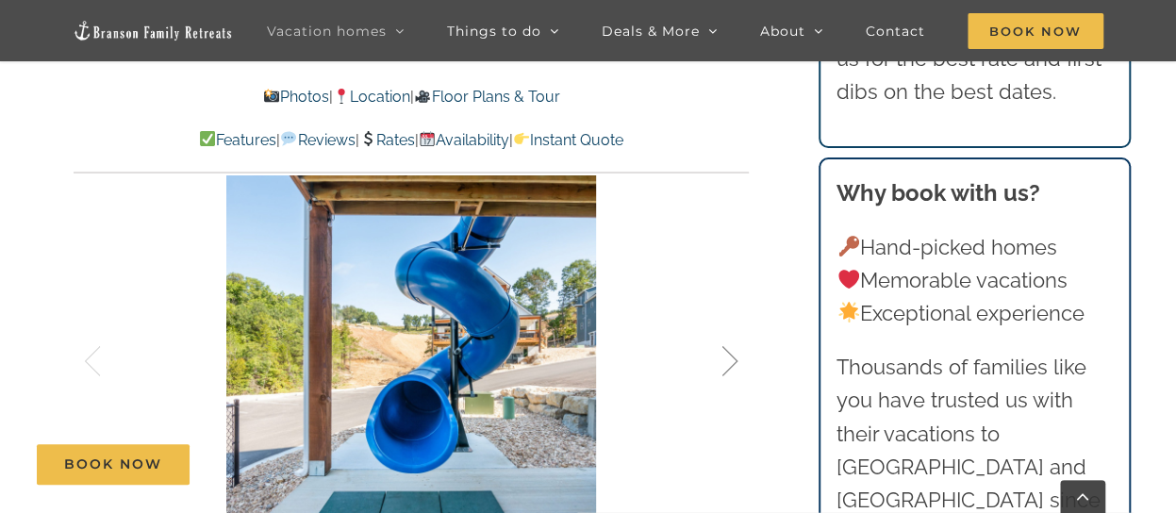
click at [730, 367] on div at bounding box center [710, 361] width 58 height 117
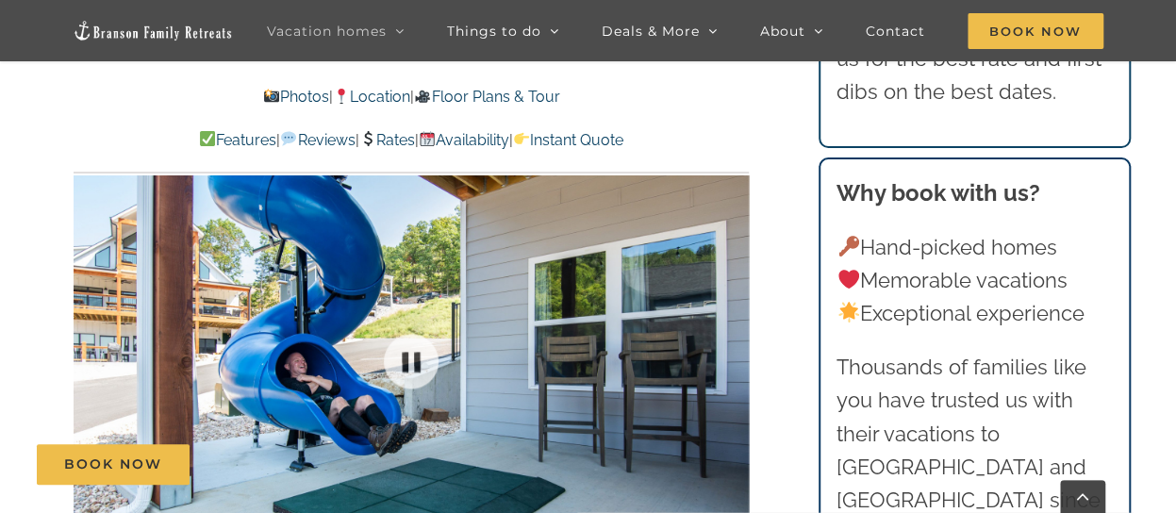
click at [730, 367] on div at bounding box center [411, 360] width 675 height 555
click at [730, 367] on div at bounding box center [710, 361] width 58 height 117
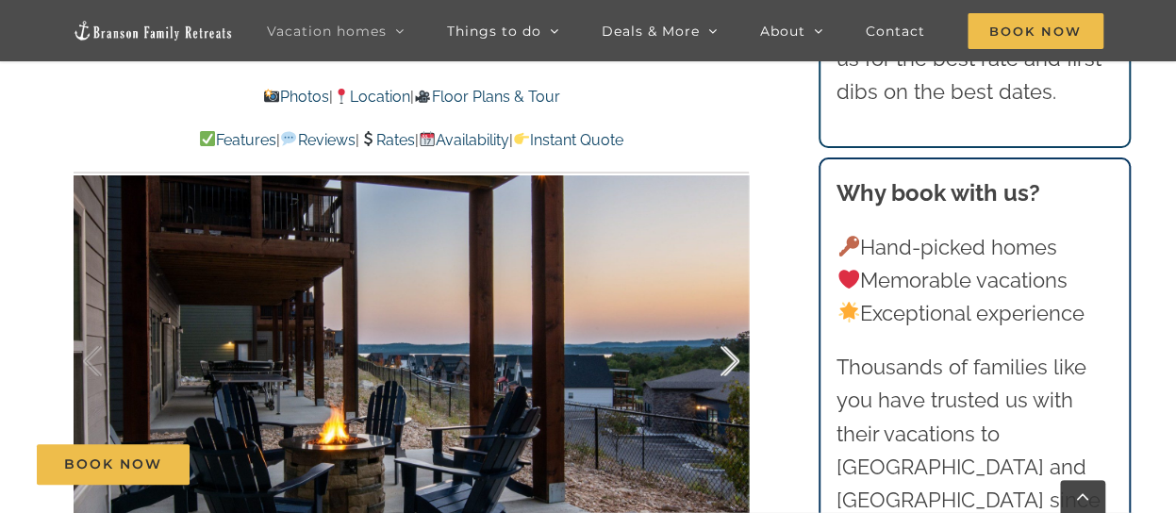
click at [730, 367] on div at bounding box center [710, 361] width 58 height 117
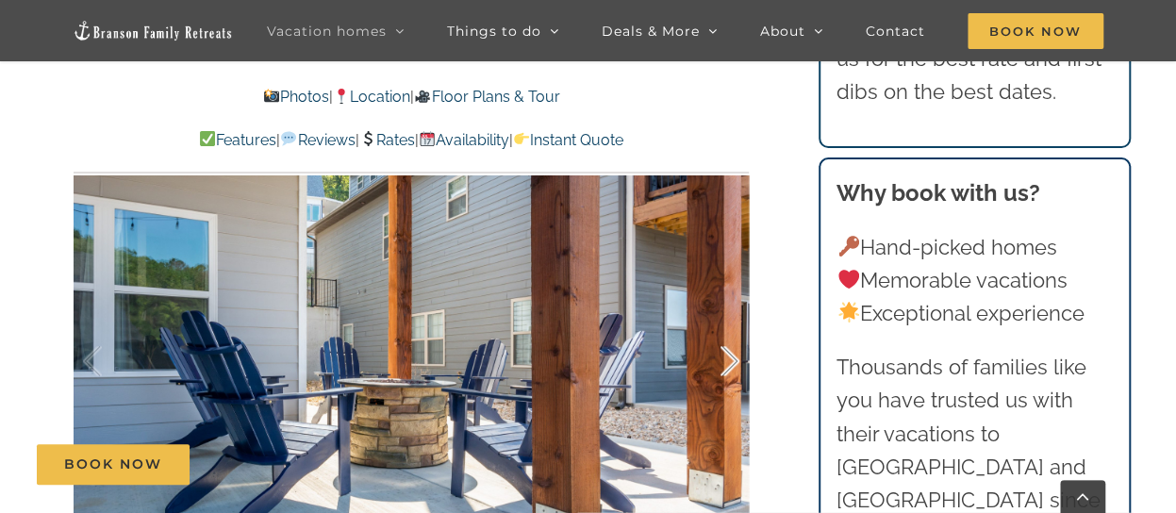
click at [730, 367] on div at bounding box center [710, 361] width 58 height 117
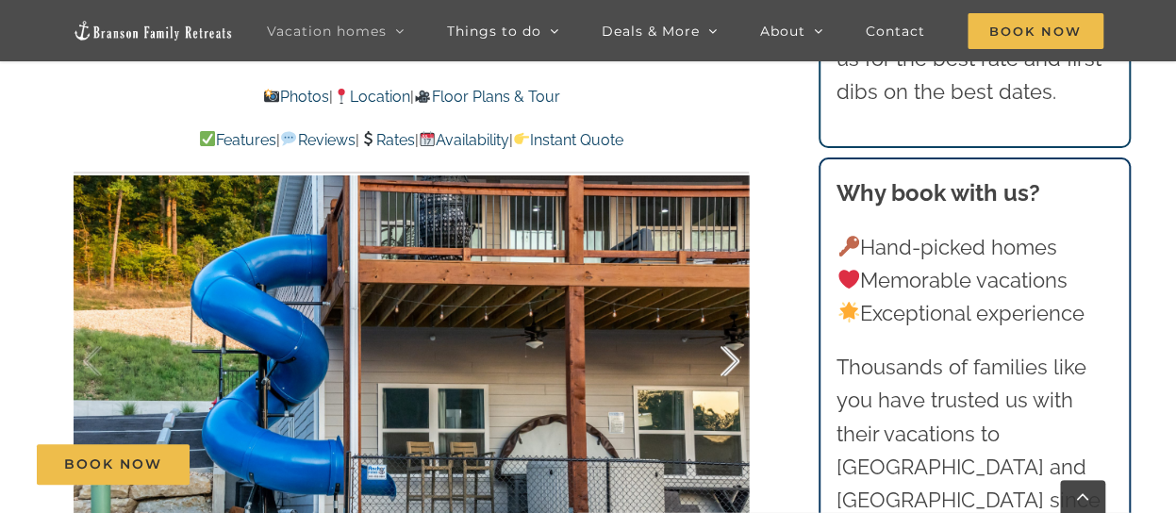
click at [730, 367] on div at bounding box center [710, 361] width 58 height 117
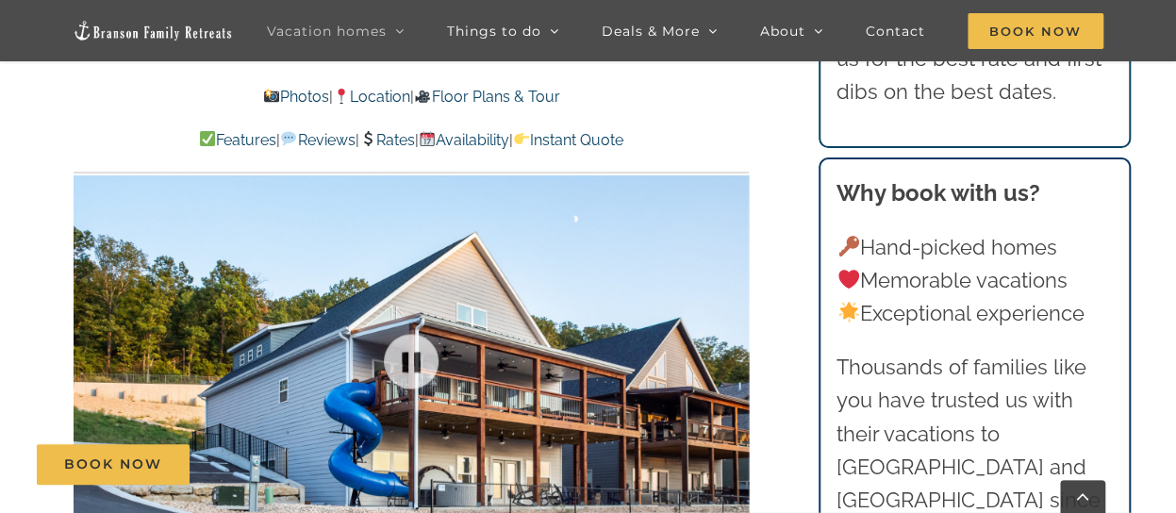
click at [730, 367] on div at bounding box center [411, 360] width 675 height 555
click at [730, 367] on div at bounding box center [710, 361] width 58 height 117
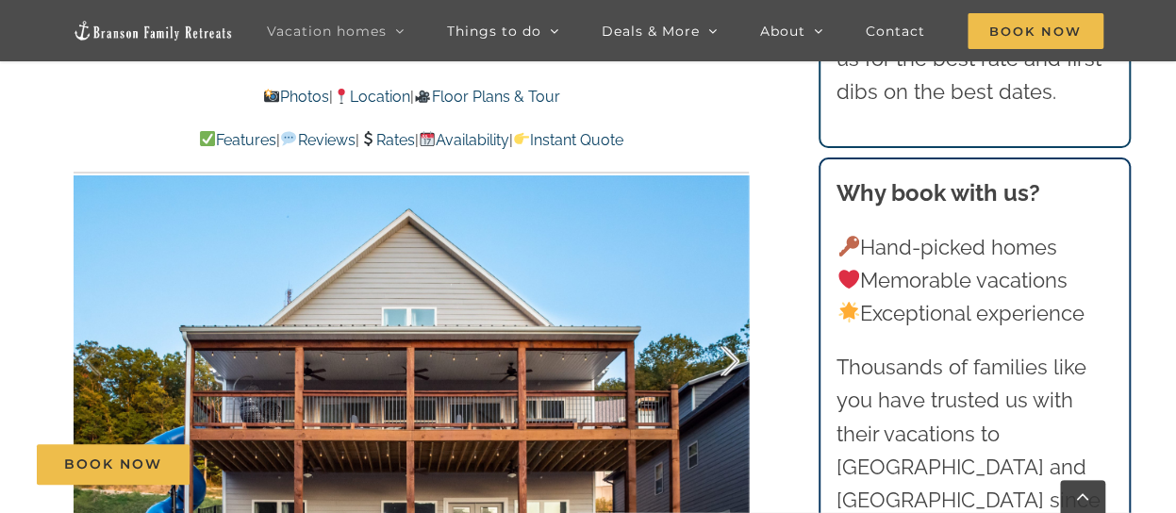
click at [730, 367] on div at bounding box center [710, 361] width 58 height 117
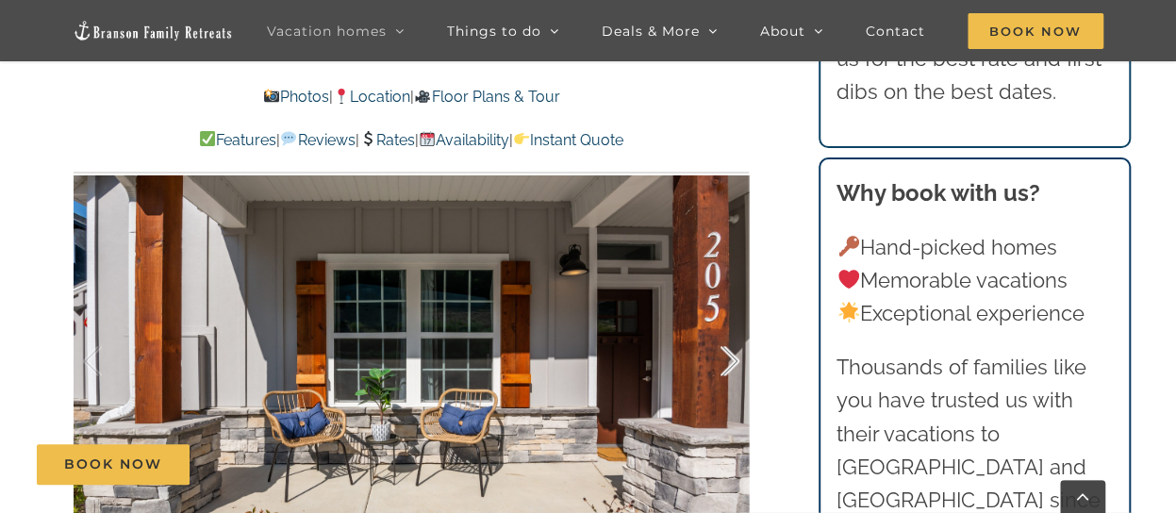
click at [730, 367] on div at bounding box center [710, 361] width 58 height 117
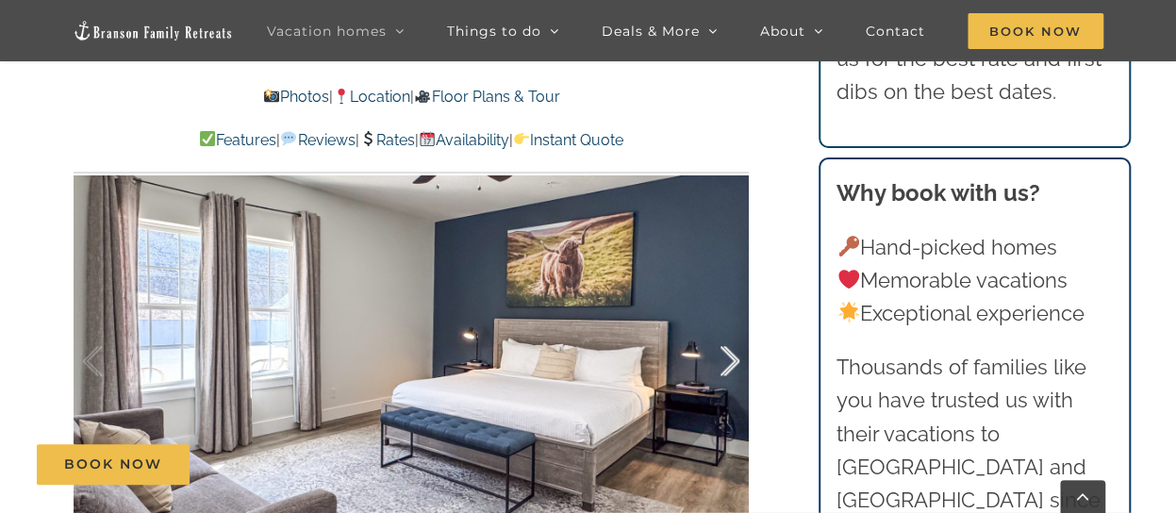
click at [730, 367] on div at bounding box center [710, 361] width 58 height 117
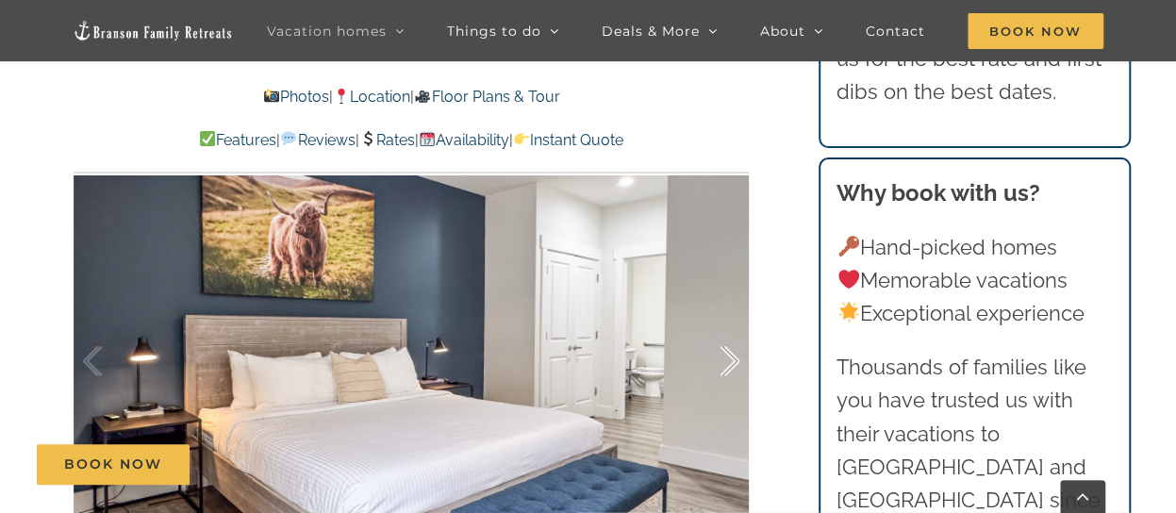
click at [730, 367] on div at bounding box center [710, 361] width 58 height 117
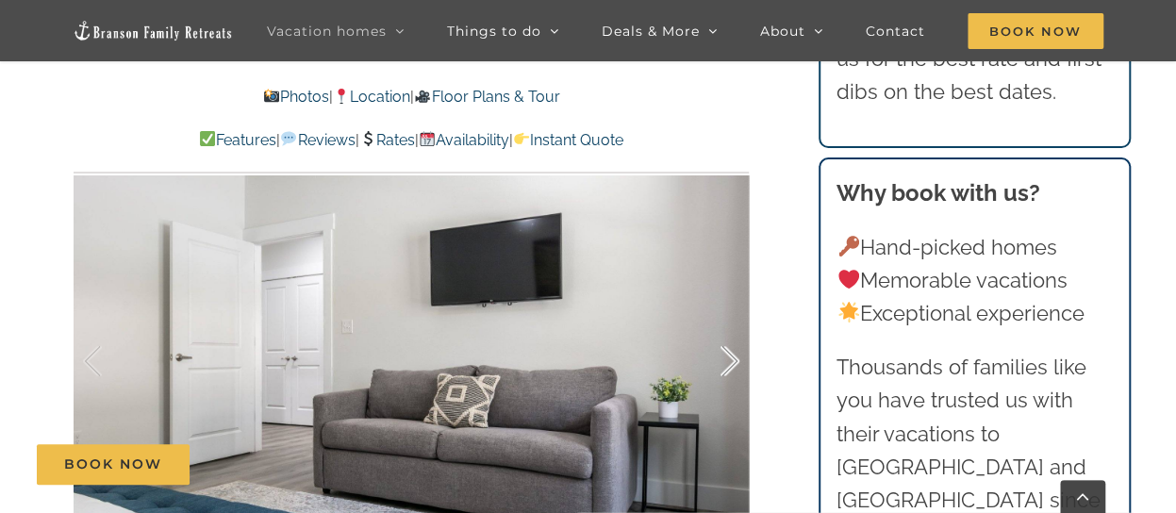
click at [731, 350] on div at bounding box center [710, 361] width 58 height 117
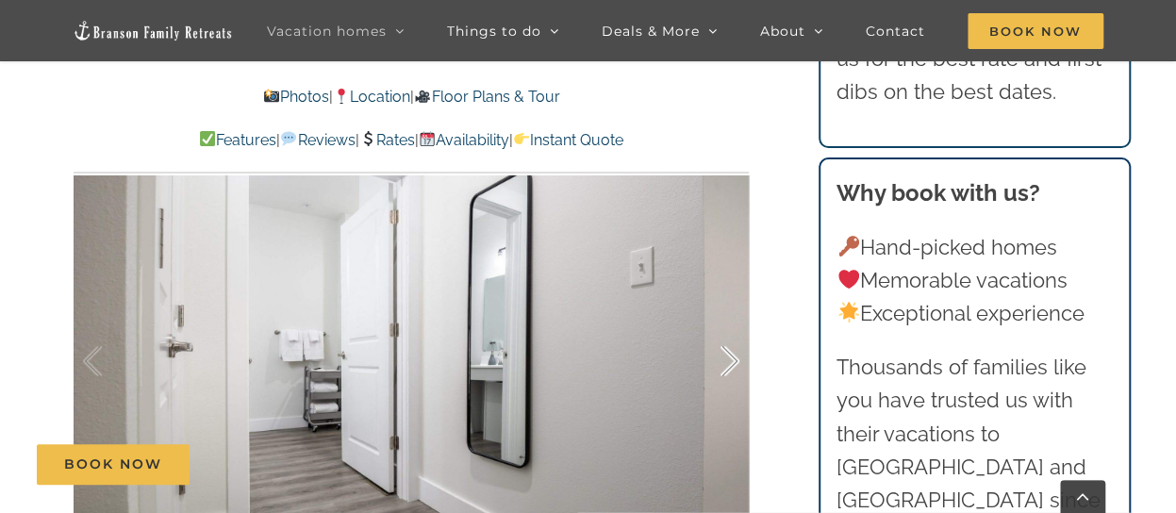
click at [731, 350] on div at bounding box center [710, 361] width 58 height 117
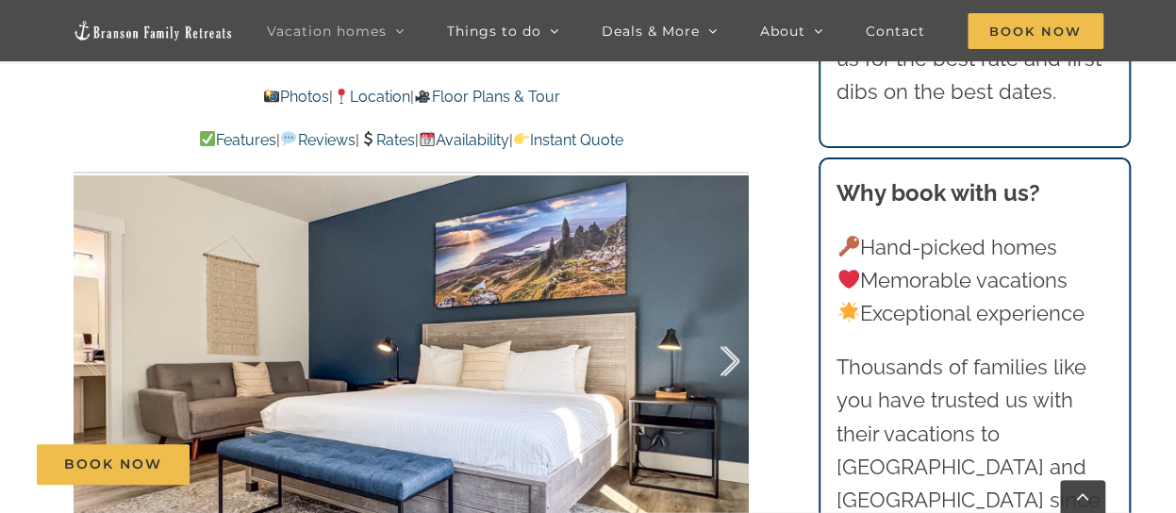
click at [731, 350] on div at bounding box center [710, 361] width 58 height 117
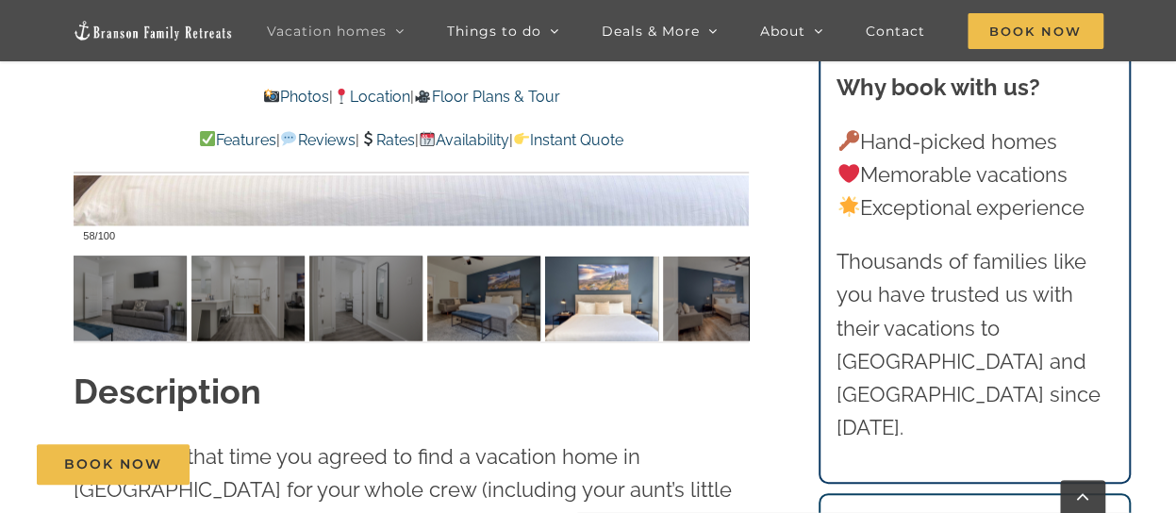
scroll to position [1498, 0]
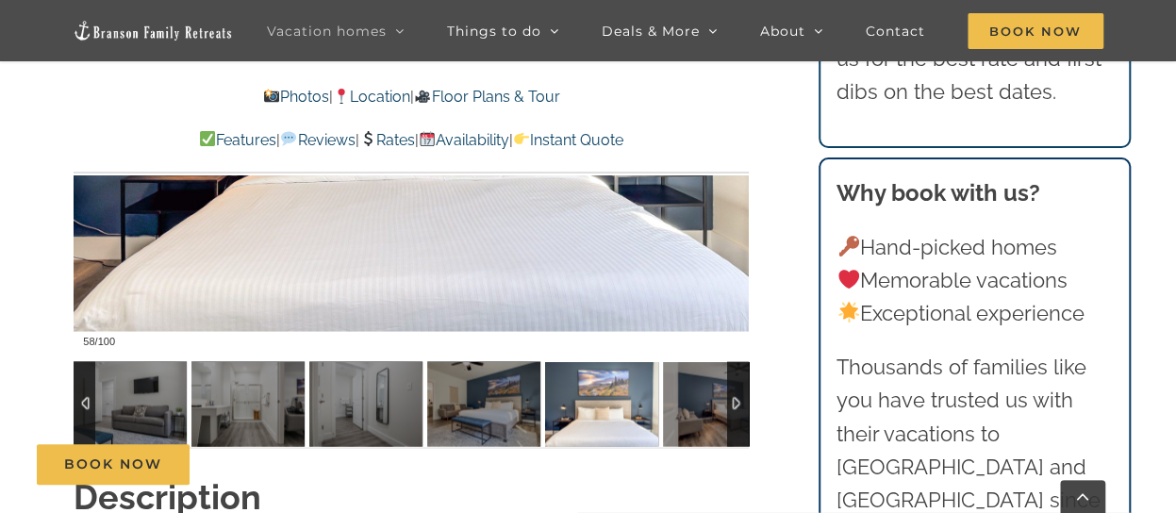
click at [81, 397] on div at bounding box center [85, 403] width 22 height 85
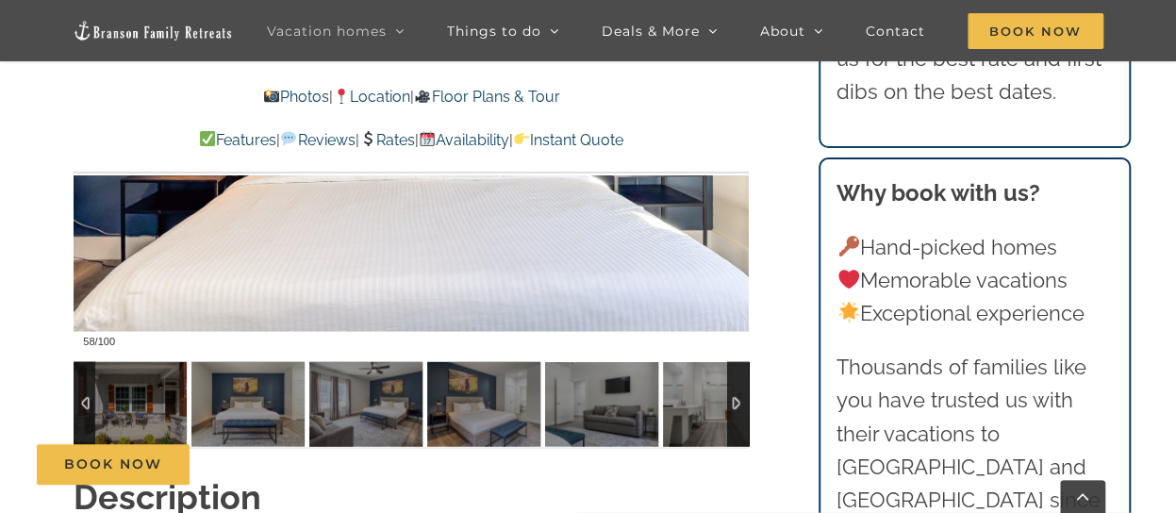
click at [81, 397] on div at bounding box center [85, 403] width 22 height 85
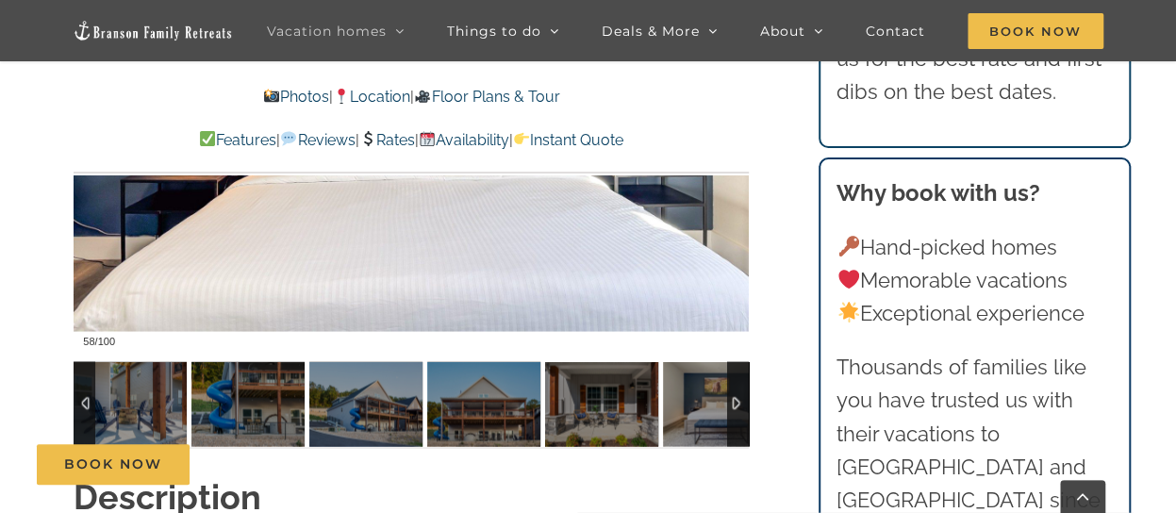
click at [81, 397] on div at bounding box center [85, 403] width 22 height 85
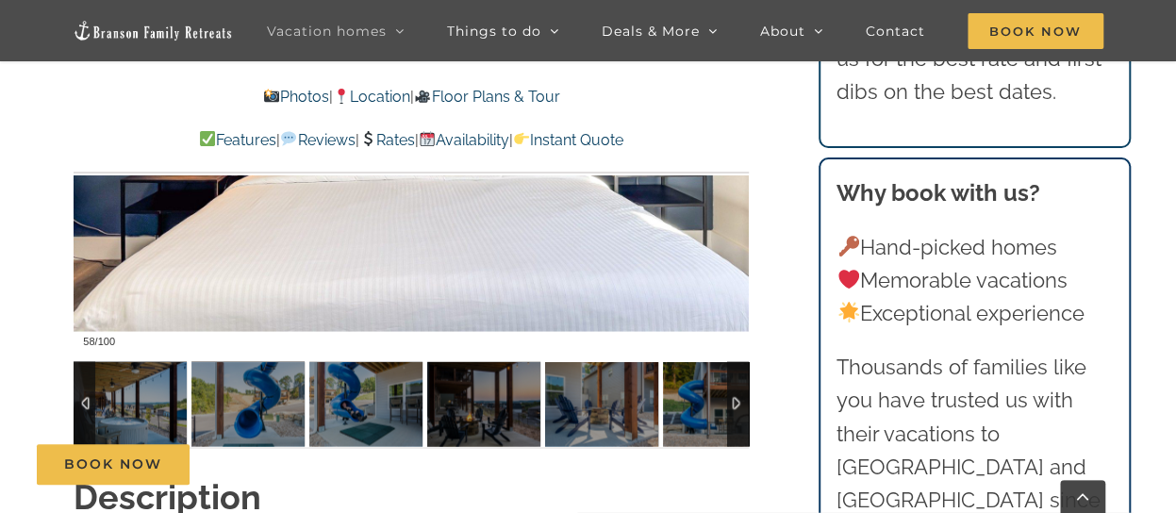
click at [78, 407] on div at bounding box center [85, 403] width 22 height 85
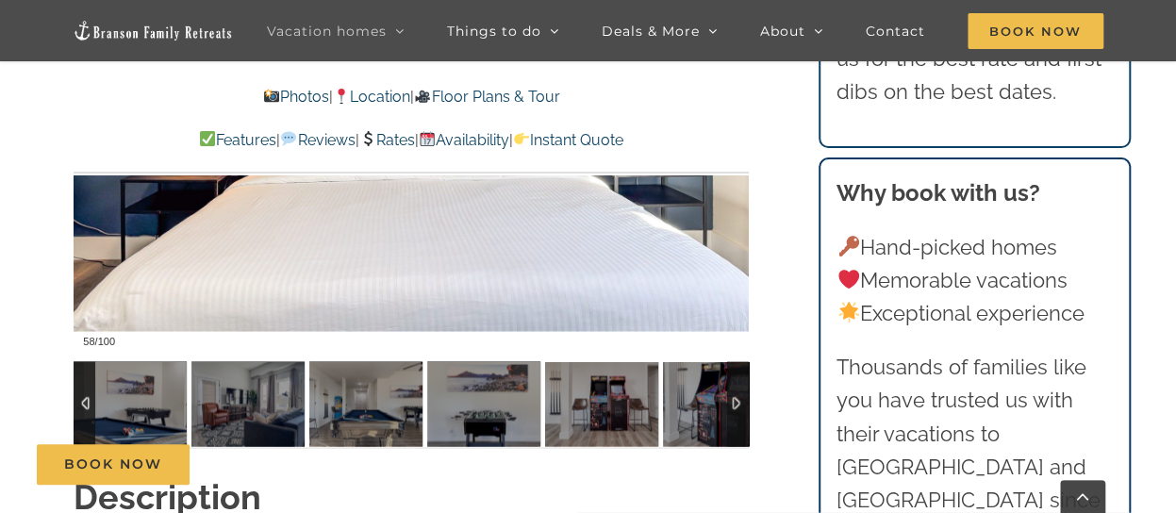
click at [92, 405] on div at bounding box center [85, 403] width 22 height 85
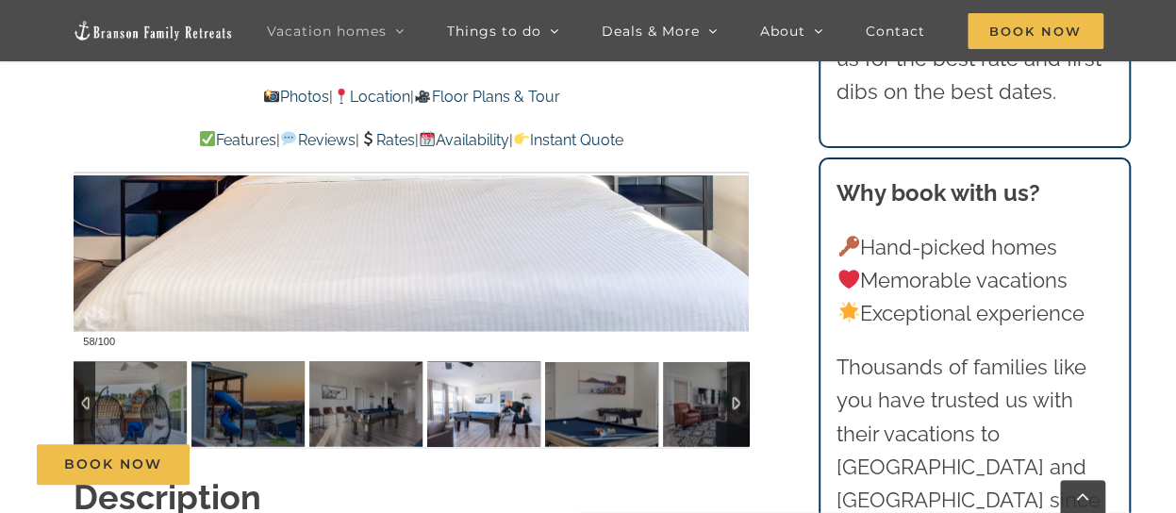
click at [487, 431] on img at bounding box center [483, 403] width 113 height 85
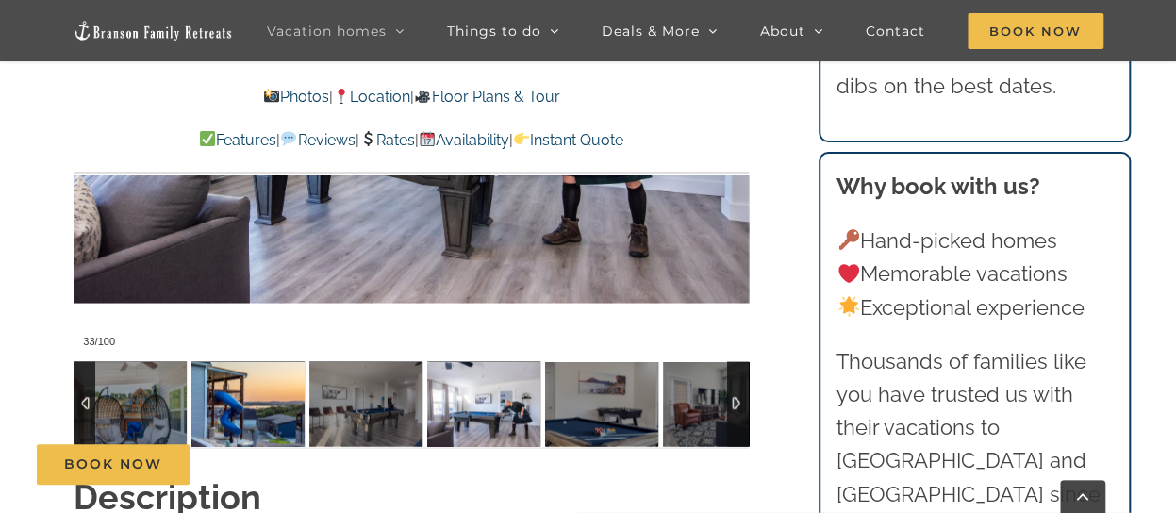
click at [243, 401] on img at bounding box center [248, 403] width 113 height 85
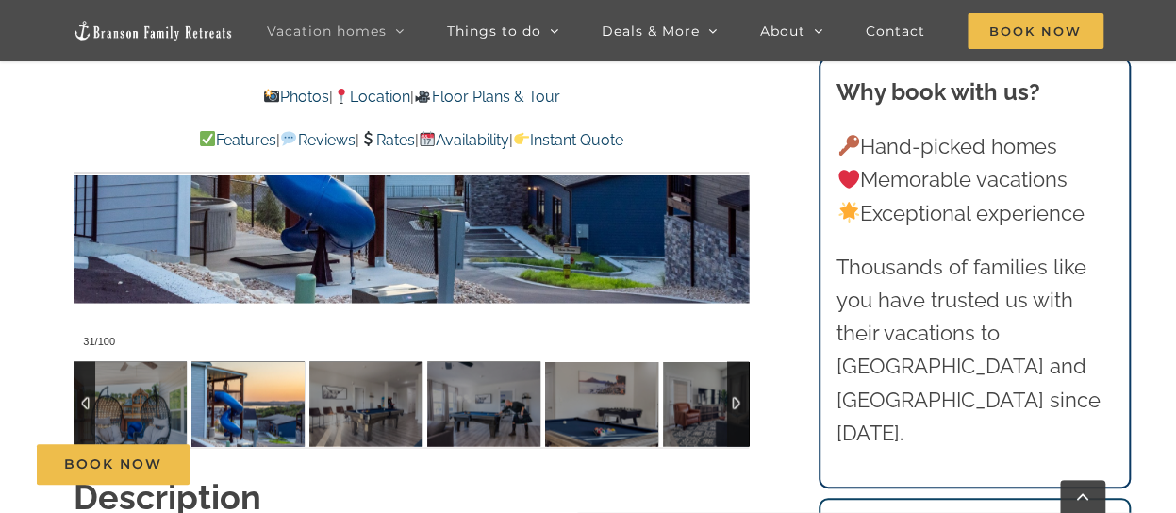
click at [80, 399] on div at bounding box center [85, 403] width 22 height 85
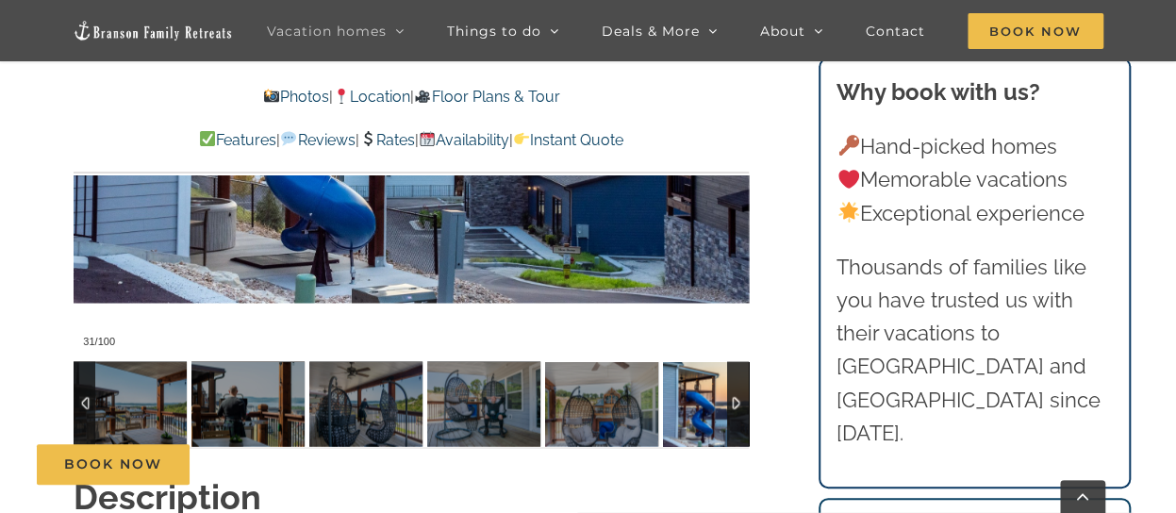
click at [80, 399] on div at bounding box center [85, 403] width 22 height 85
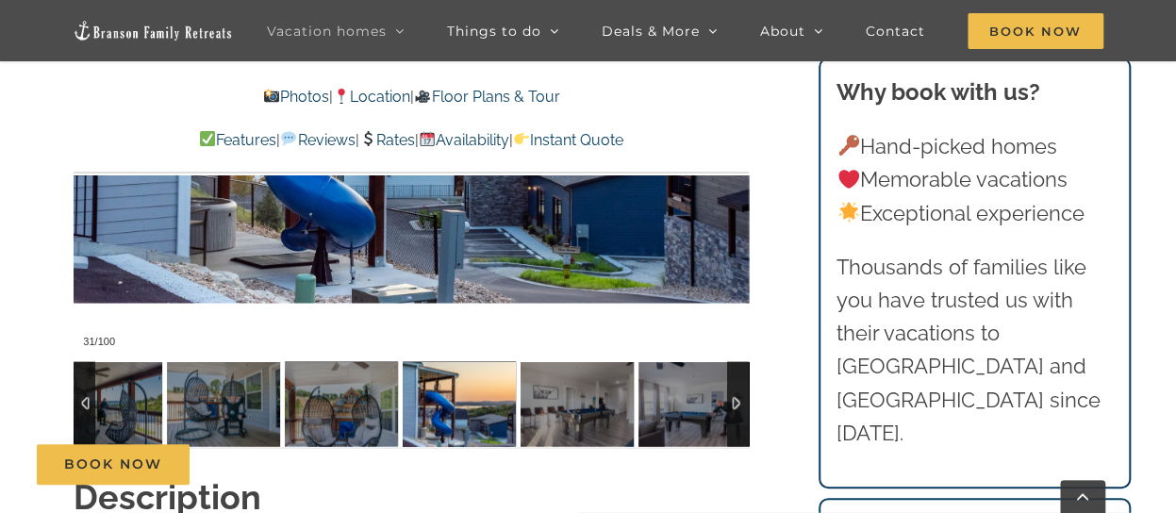
click at [80, 399] on div at bounding box center [85, 403] width 22 height 85
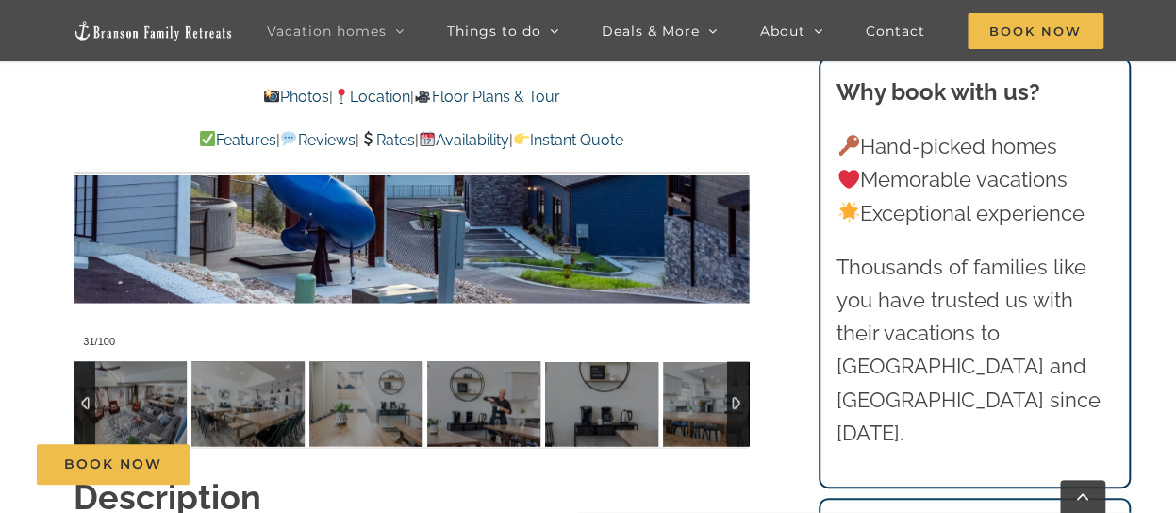
click at [80, 399] on div at bounding box center [85, 403] width 22 height 85
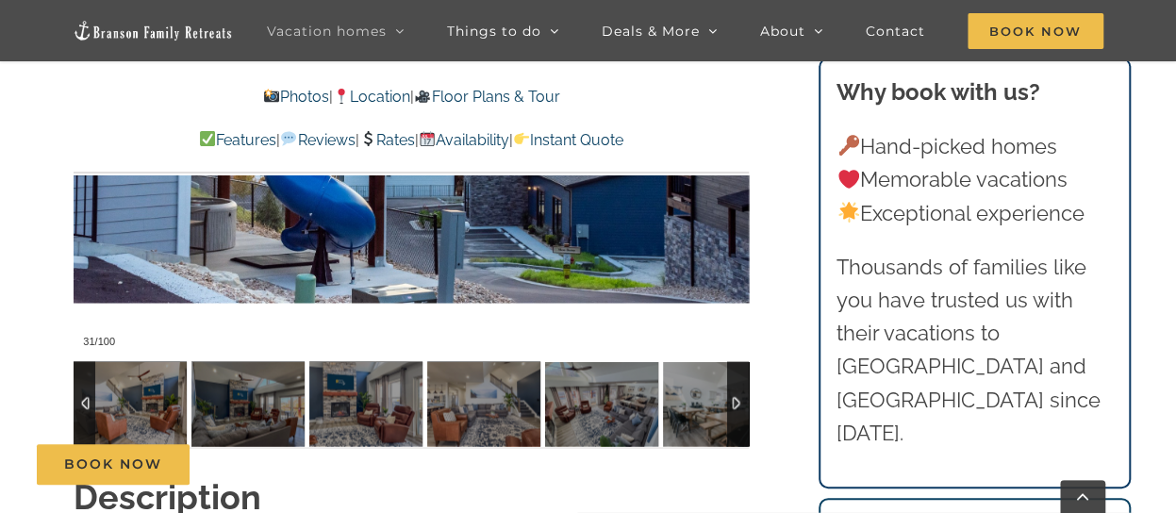
click at [80, 399] on div at bounding box center [85, 403] width 22 height 85
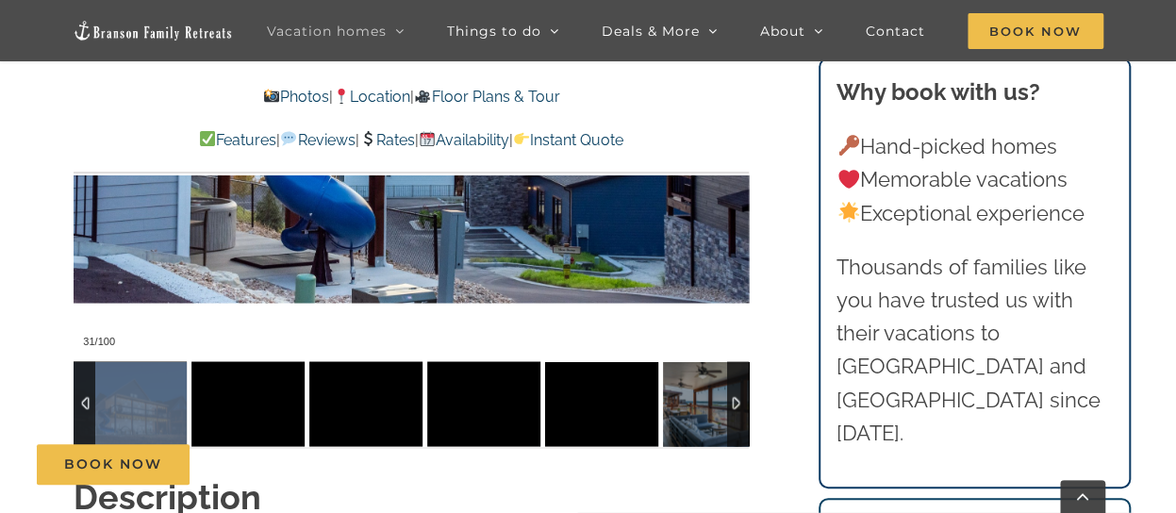
click at [80, 399] on div at bounding box center [85, 403] width 22 height 85
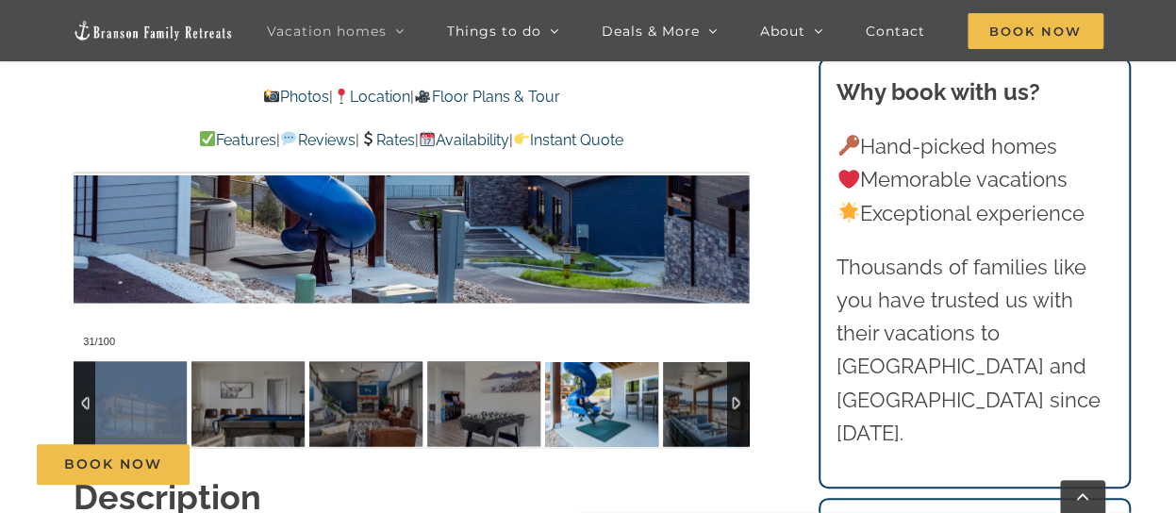
click at [617, 427] on img at bounding box center [601, 403] width 113 height 85
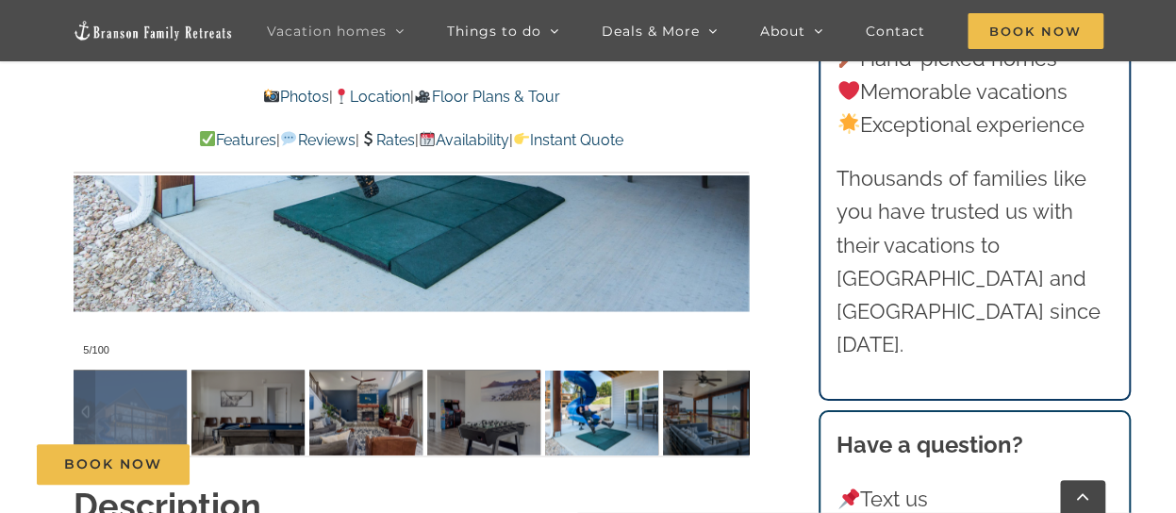
scroll to position [1687, 0]
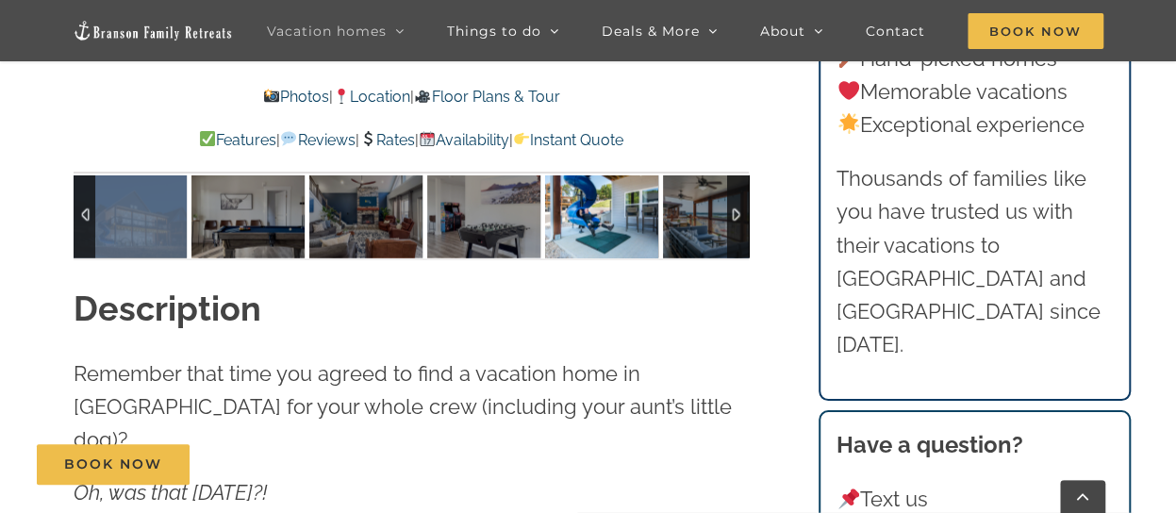
click at [84, 214] on div at bounding box center [85, 215] width 22 height 85
click at [110, 218] on img at bounding box center [130, 215] width 113 height 85
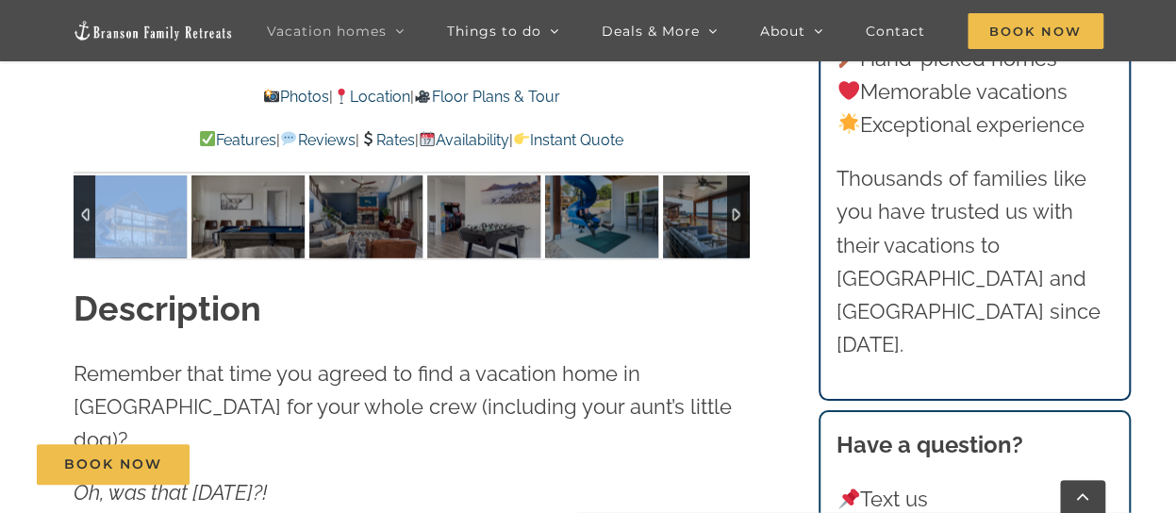
click at [124, 224] on img at bounding box center [130, 215] width 113 height 85
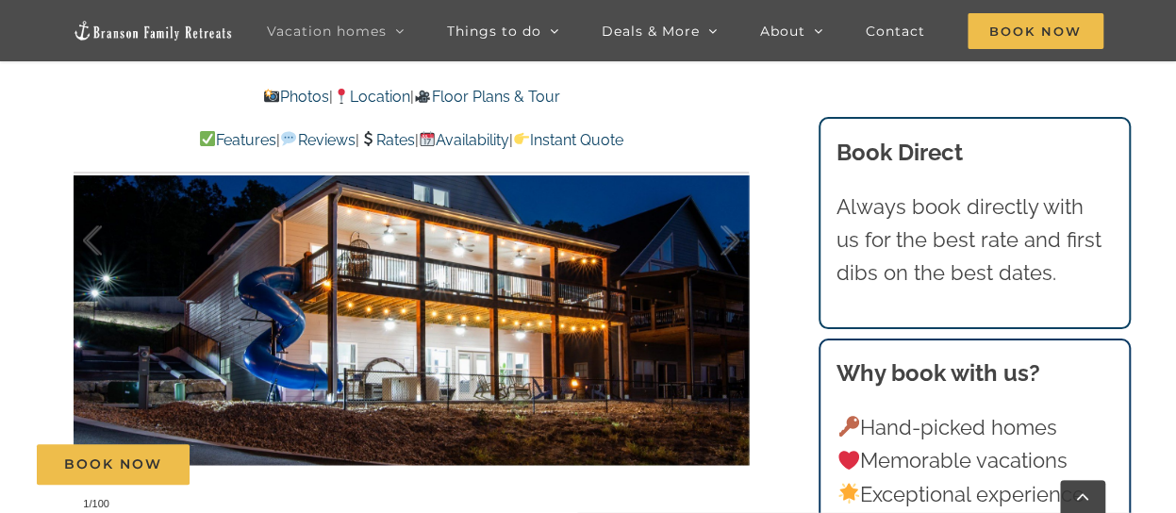
scroll to position [1309, 0]
